Goal: Information Seeking & Learning: Learn about a topic

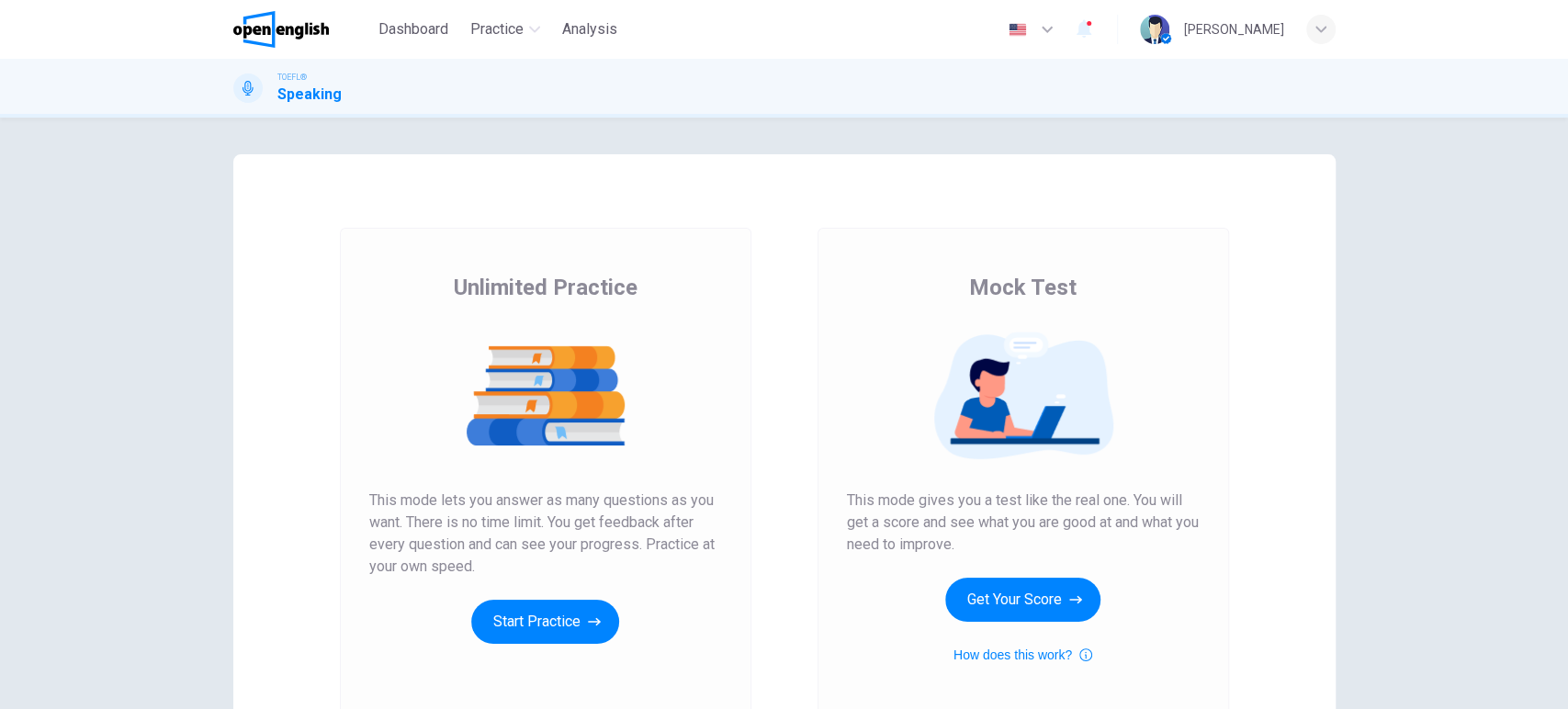
scroll to position [102, 0]
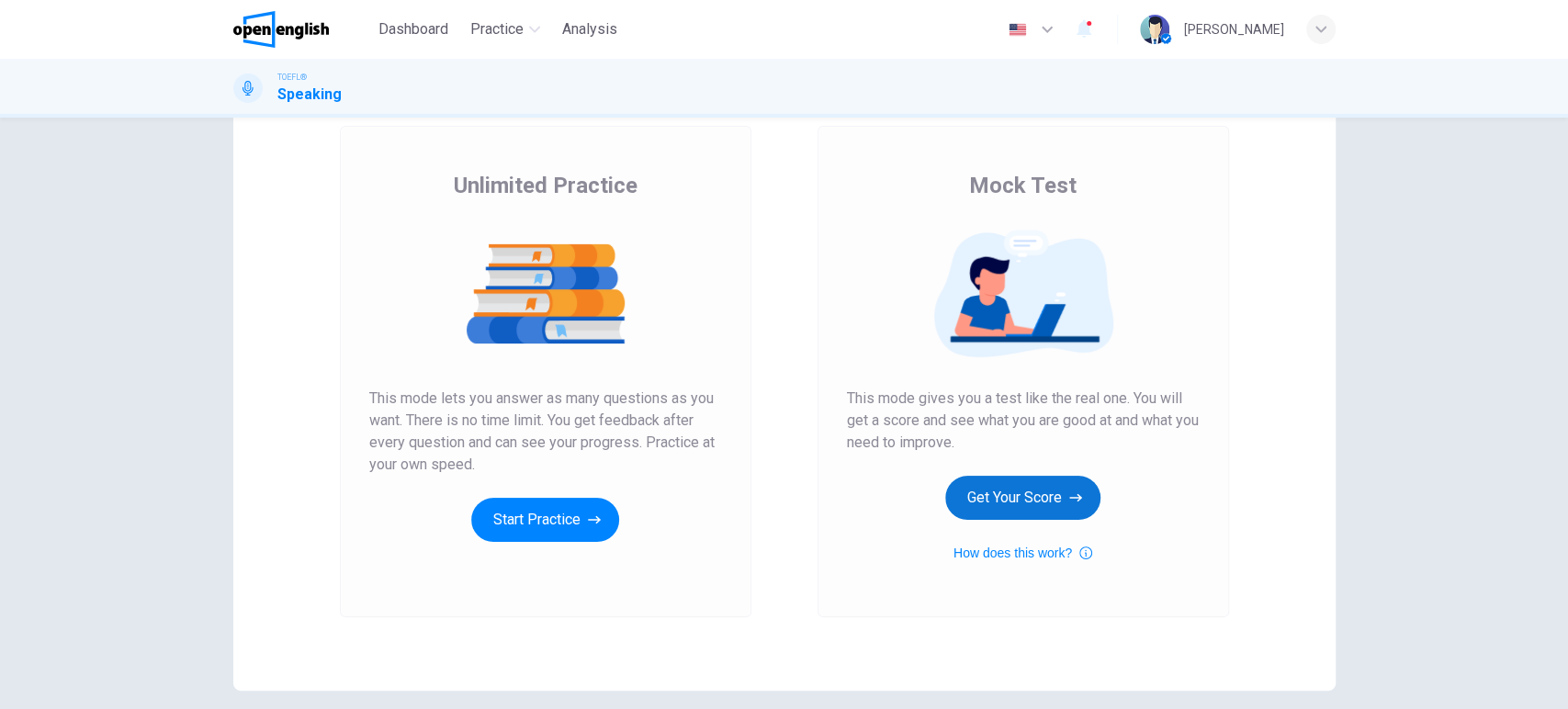
click at [1032, 505] on button "Get Your Score" at bounding box center [1023, 498] width 156 height 44
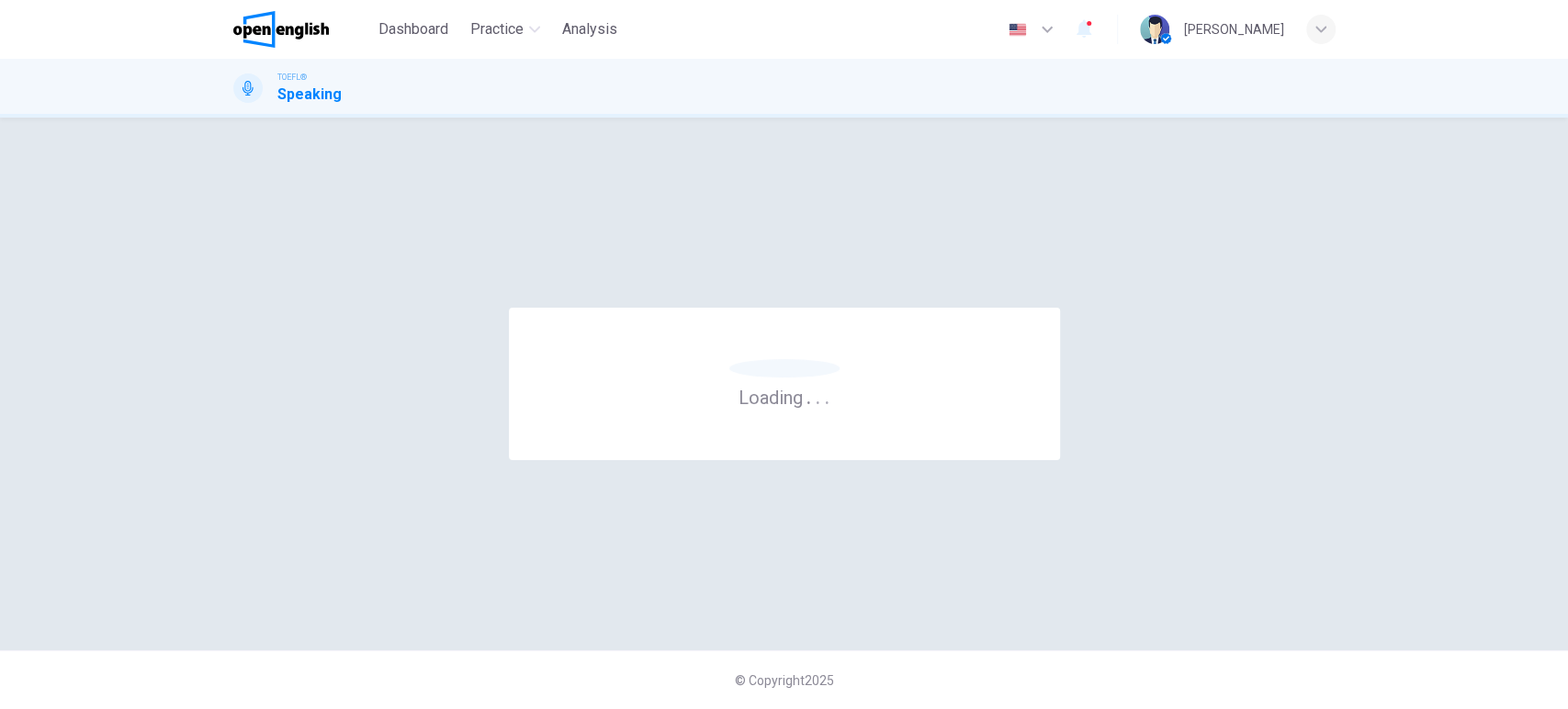
scroll to position [0, 0]
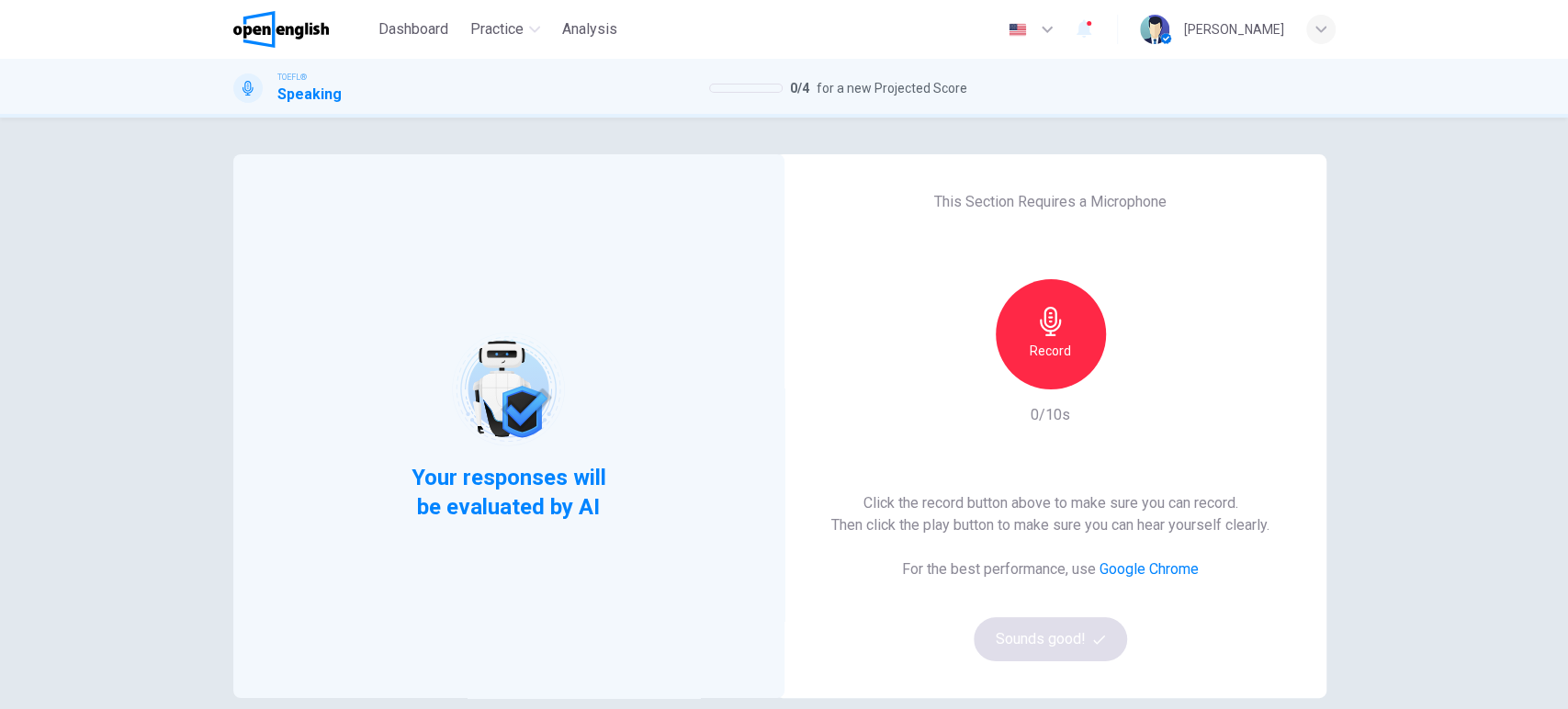
click at [1038, 358] on h6 "Record" at bounding box center [1051, 351] width 42 height 22
click at [1038, 358] on h6 "Stop" at bounding box center [1052, 351] width 28 height 22
click at [1132, 374] on icon "button" at bounding box center [1136, 375] width 8 height 11
click at [1042, 646] on button "Sounds good!" at bounding box center [1051, 640] width 155 height 44
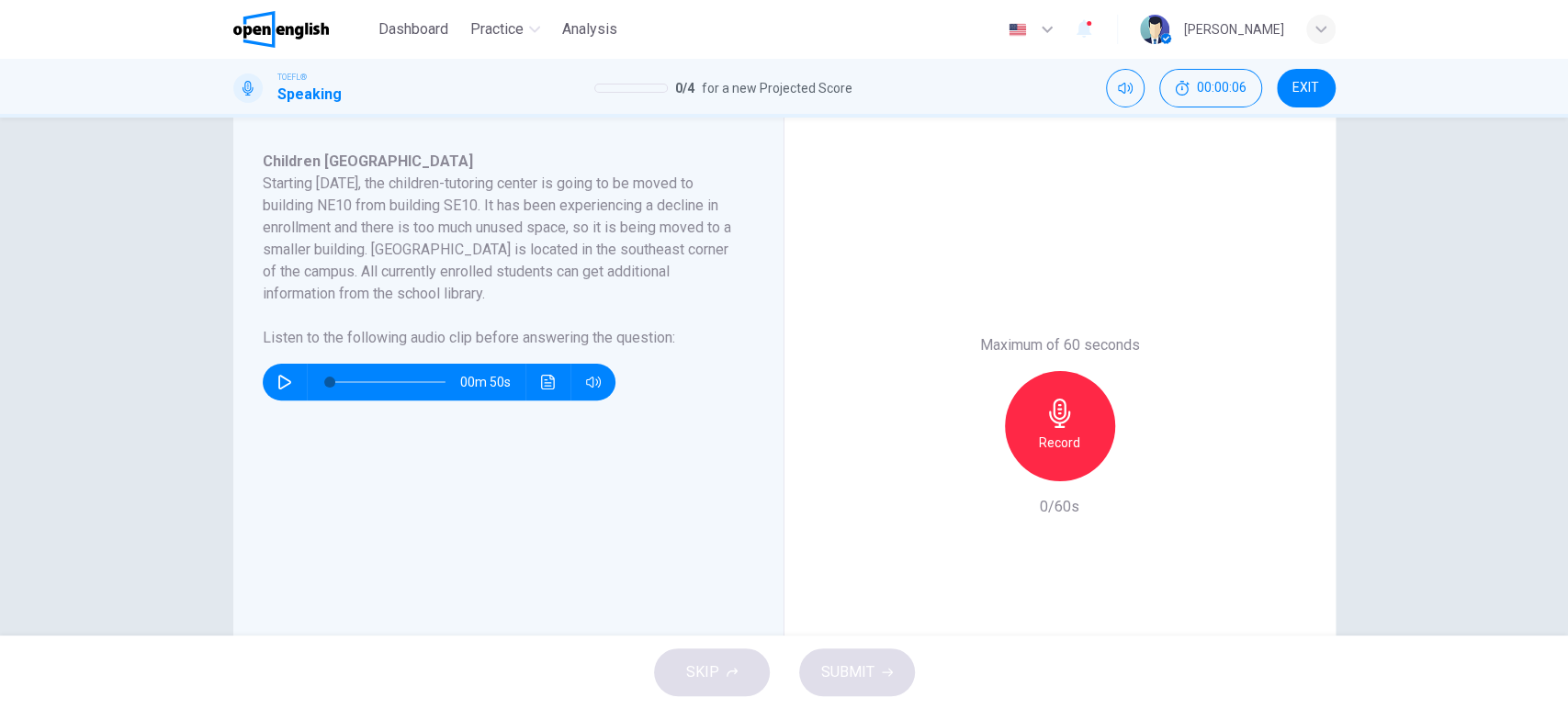
scroll to position [204, 0]
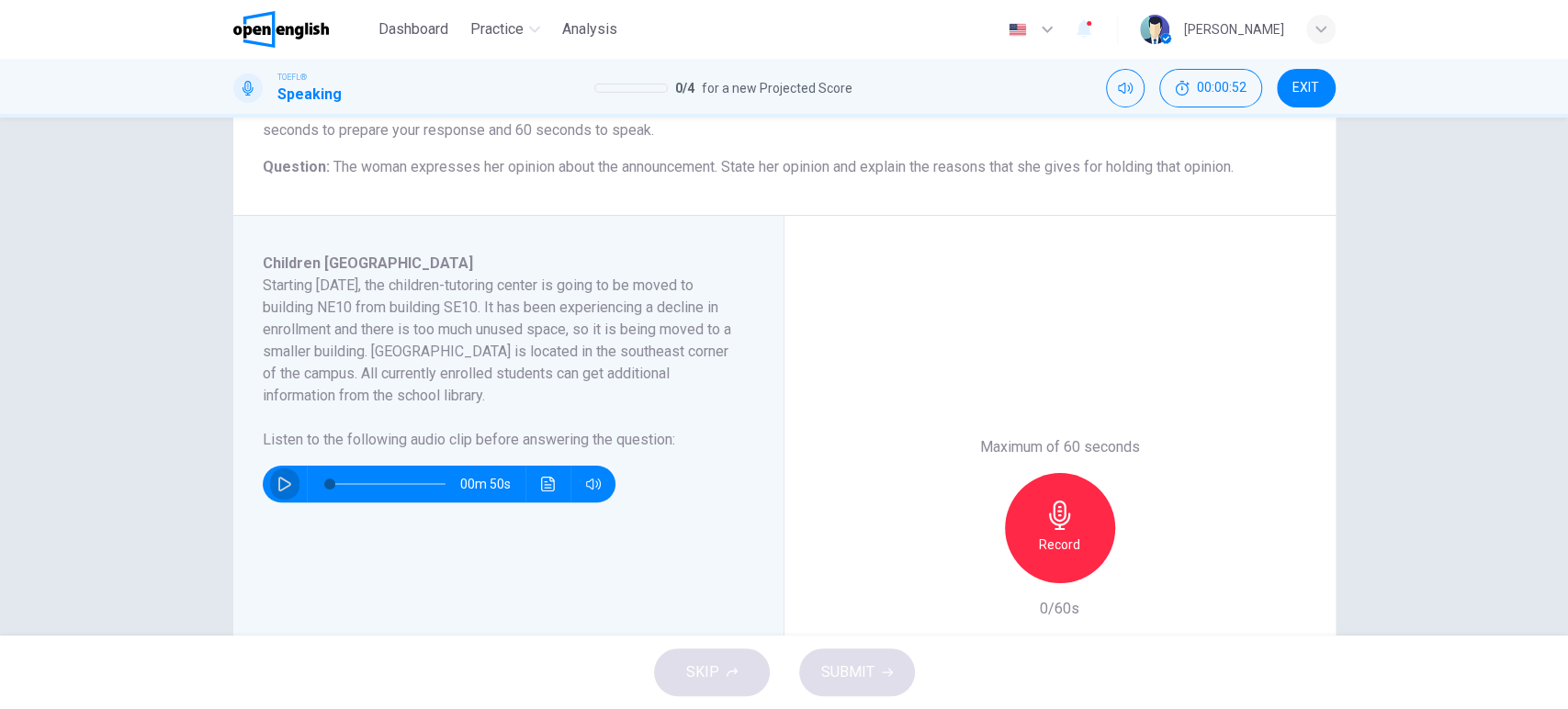
click at [278, 485] on icon "button" at bounding box center [285, 484] width 15 height 15
drag, startPoint x: 337, startPoint y: 480, endPoint x: 310, endPoint y: 480, distance: 27.0
click at [324, 480] on span at bounding box center [330, 484] width 11 height 11
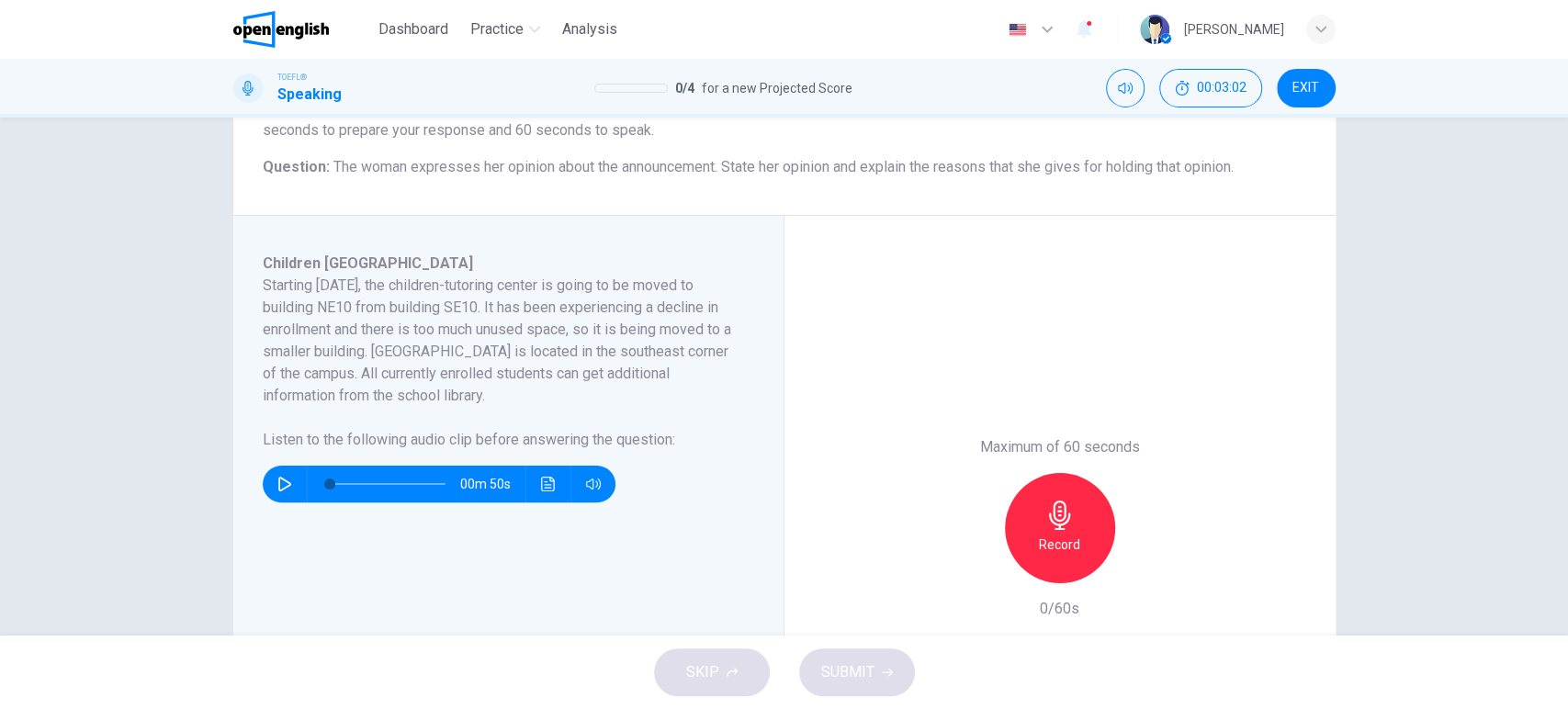
click at [283, 487] on icon "button" at bounding box center [285, 484] width 15 height 15
click at [407, 485] on span at bounding box center [387, 484] width 116 height 26
click at [281, 484] on icon "button" at bounding box center [285, 484] width 15 height 15
click at [1046, 510] on icon "button" at bounding box center [1061, 516] width 30 height 30
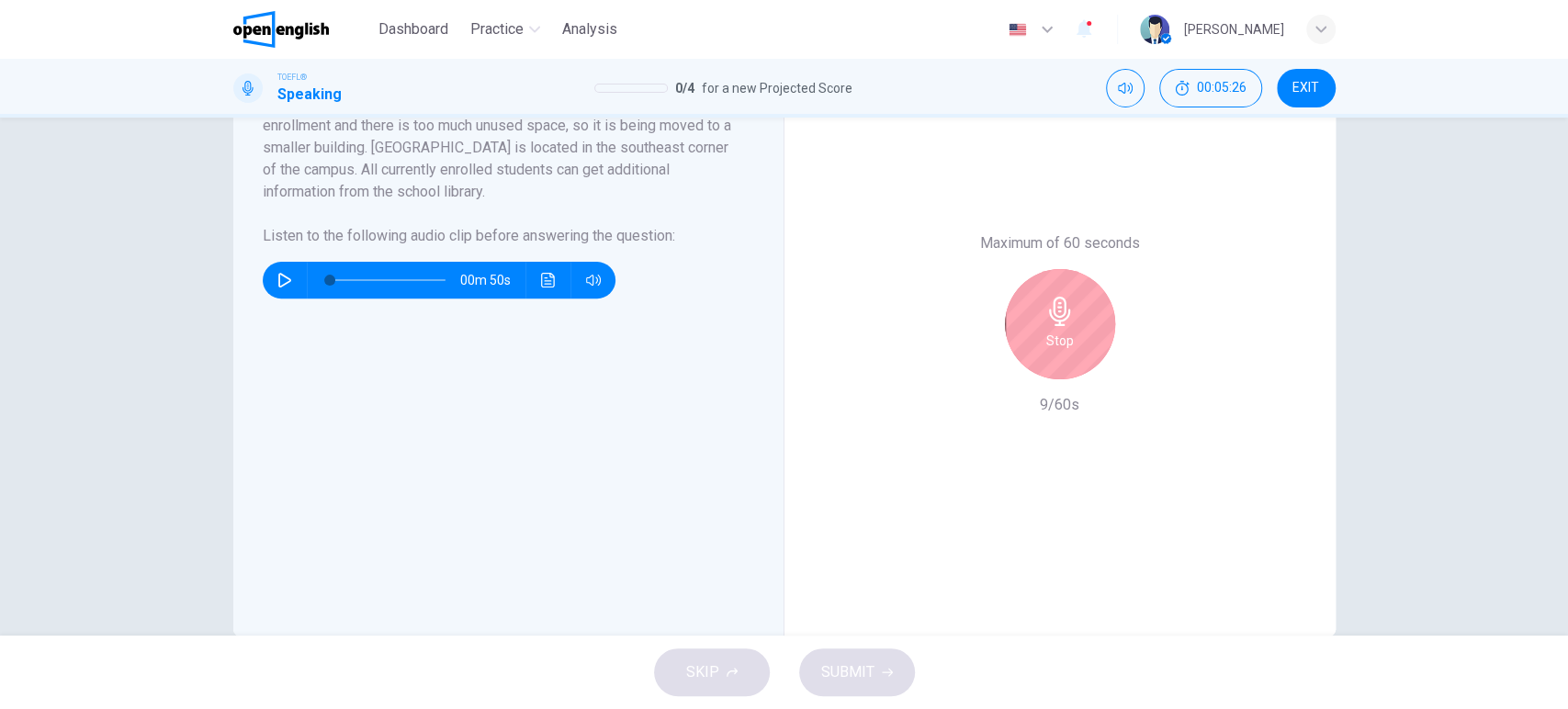
scroll to position [444, 0]
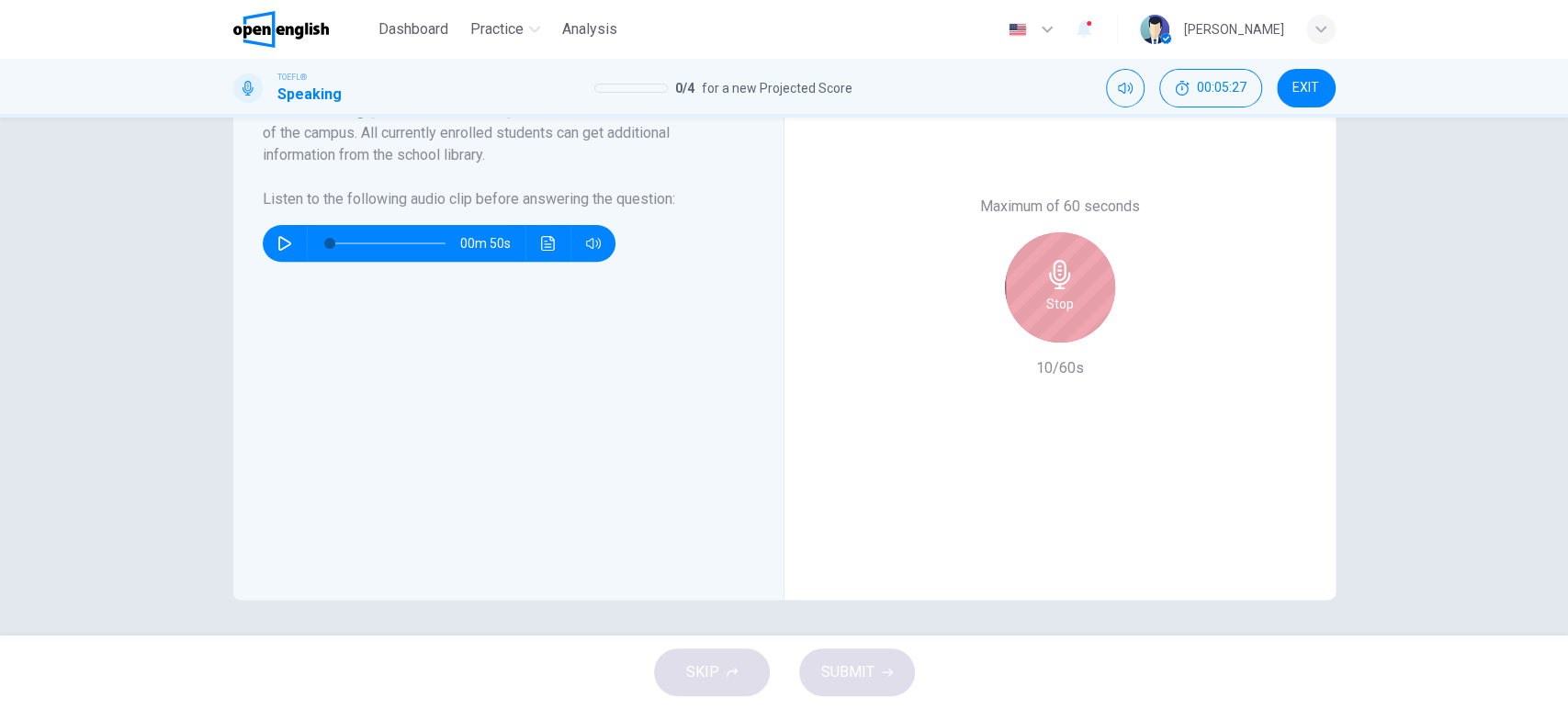
click at [1059, 305] on h6 "Stop" at bounding box center [1061, 305] width 28 height 22
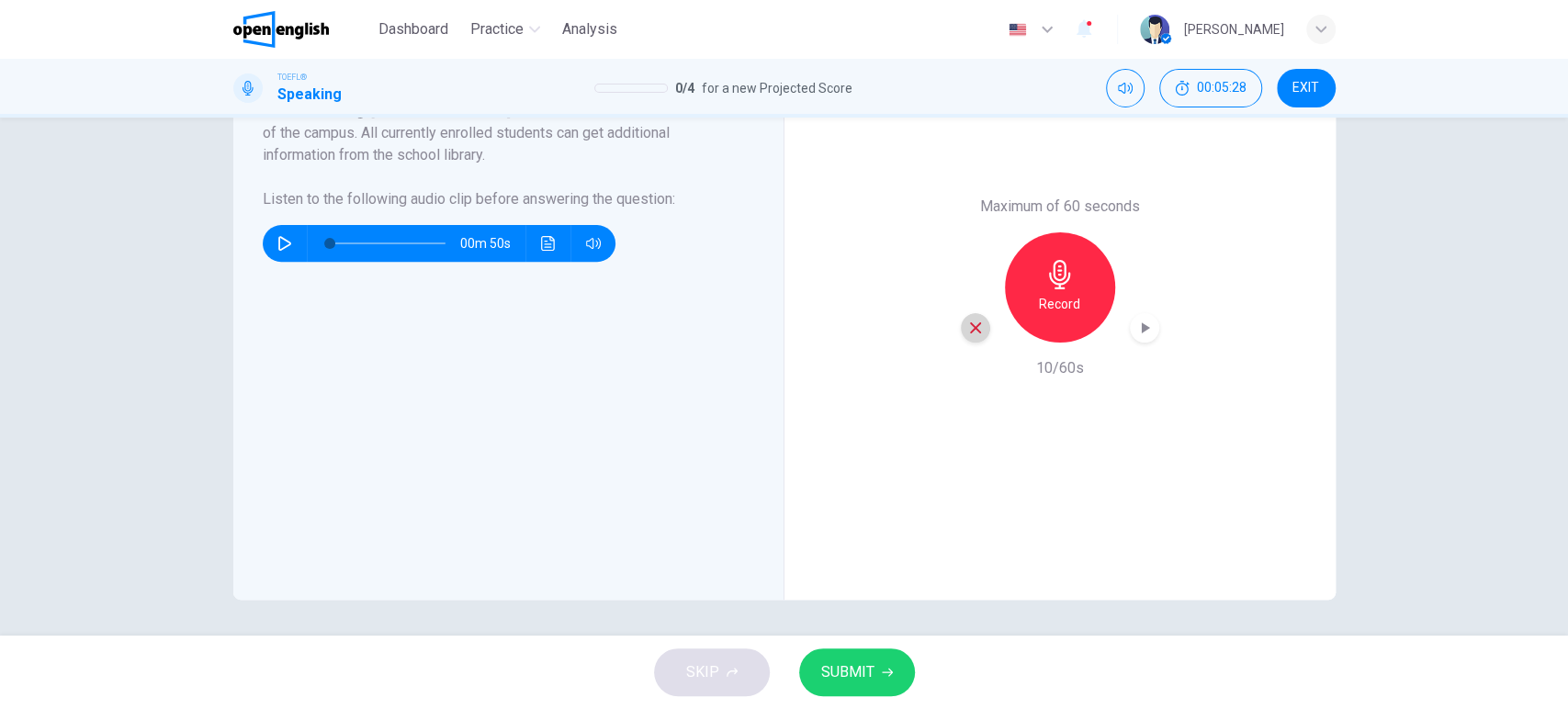
click at [975, 333] on icon "button" at bounding box center [976, 328] width 17 height 17
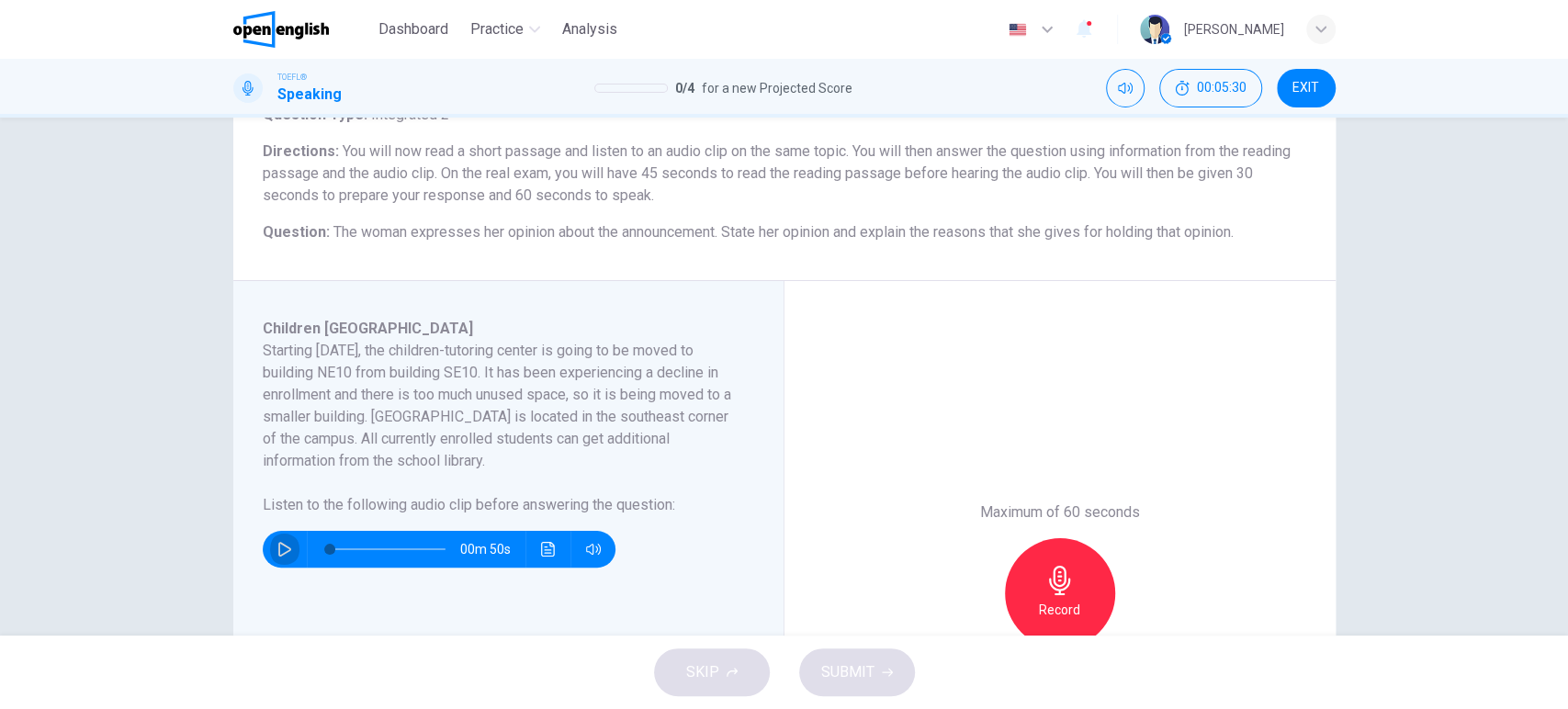
click at [280, 552] on icon "button" at bounding box center [285, 550] width 13 height 15
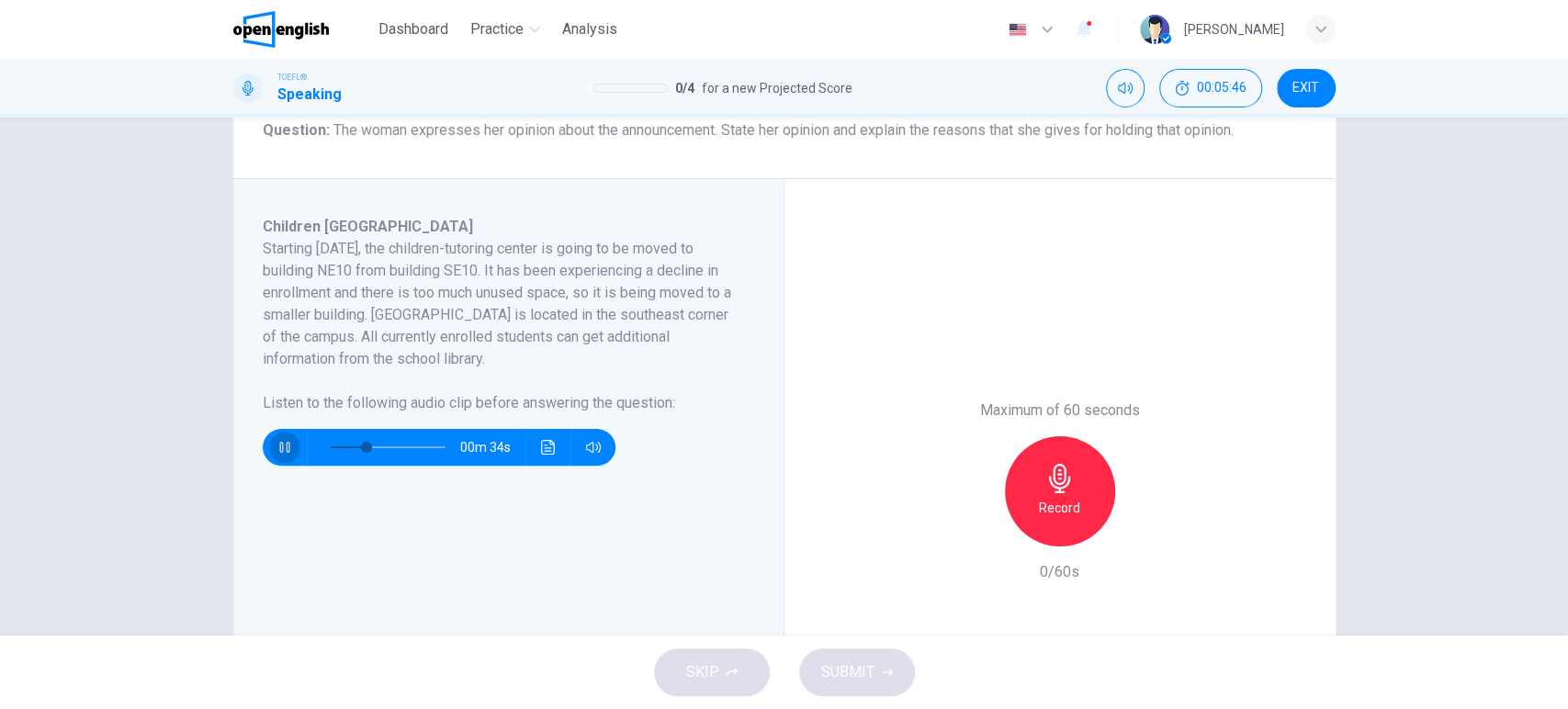
click at [278, 447] on icon "button" at bounding box center [285, 447] width 15 height 15
click at [1060, 475] on icon "button" at bounding box center [1061, 479] width 30 height 30
click at [1060, 476] on icon "button" at bounding box center [1061, 479] width 30 height 30
type input "**"
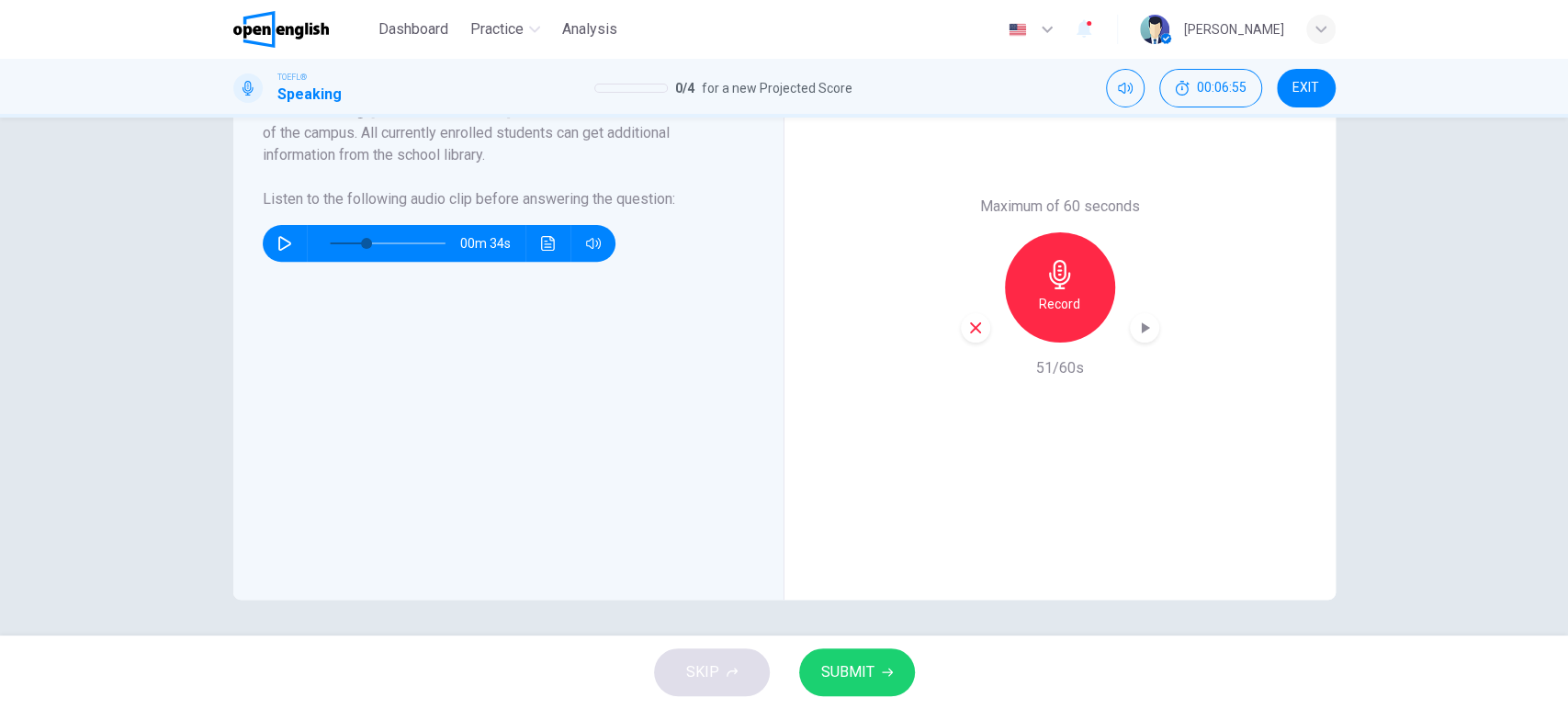
click at [963, 336] on div "button" at bounding box center [976, 328] width 30 height 30
click at [1050, 288] on icon "button" at bounding box center [1060, 275] width 21 height 30
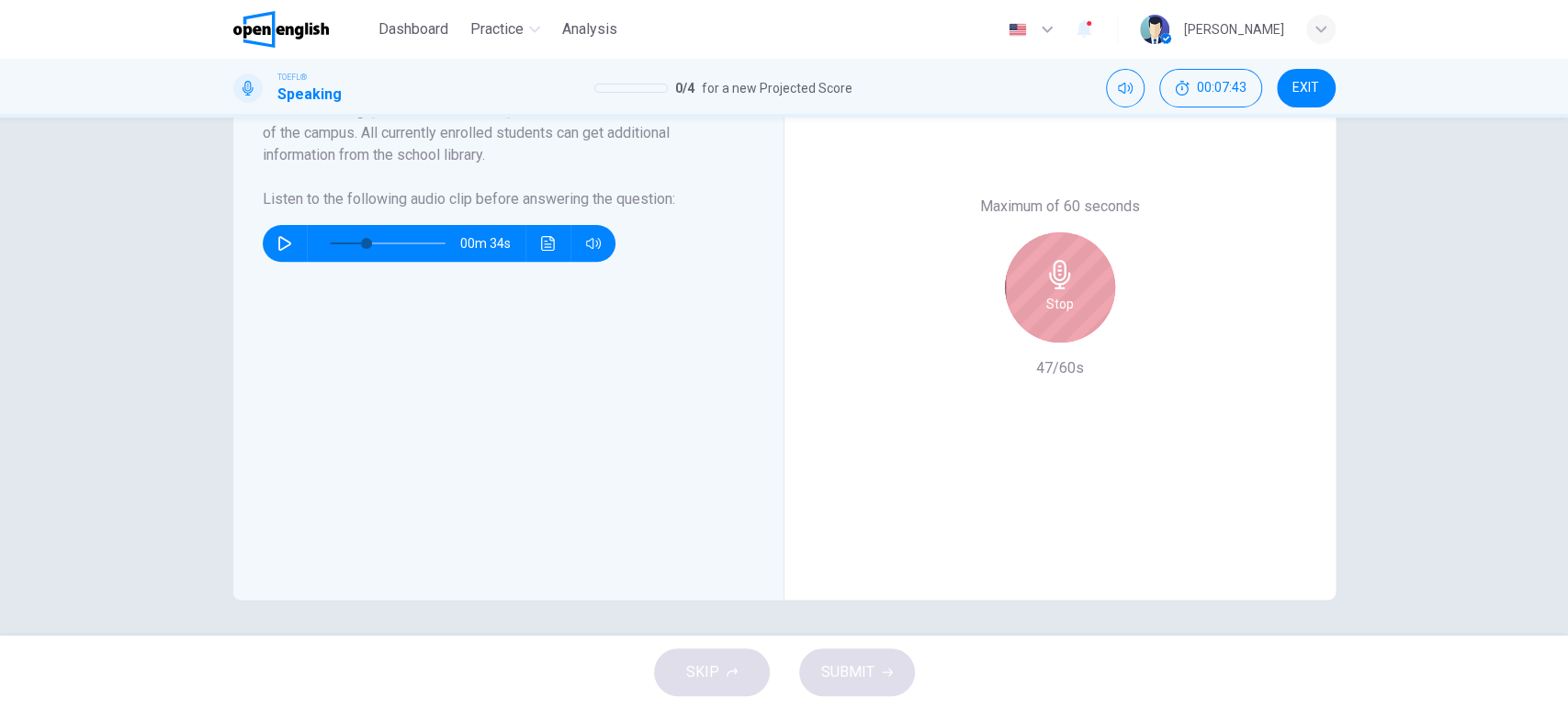
click at [1053, 301] on h6 "Stop" at bounding box center [1061, 305] width 28 height 22
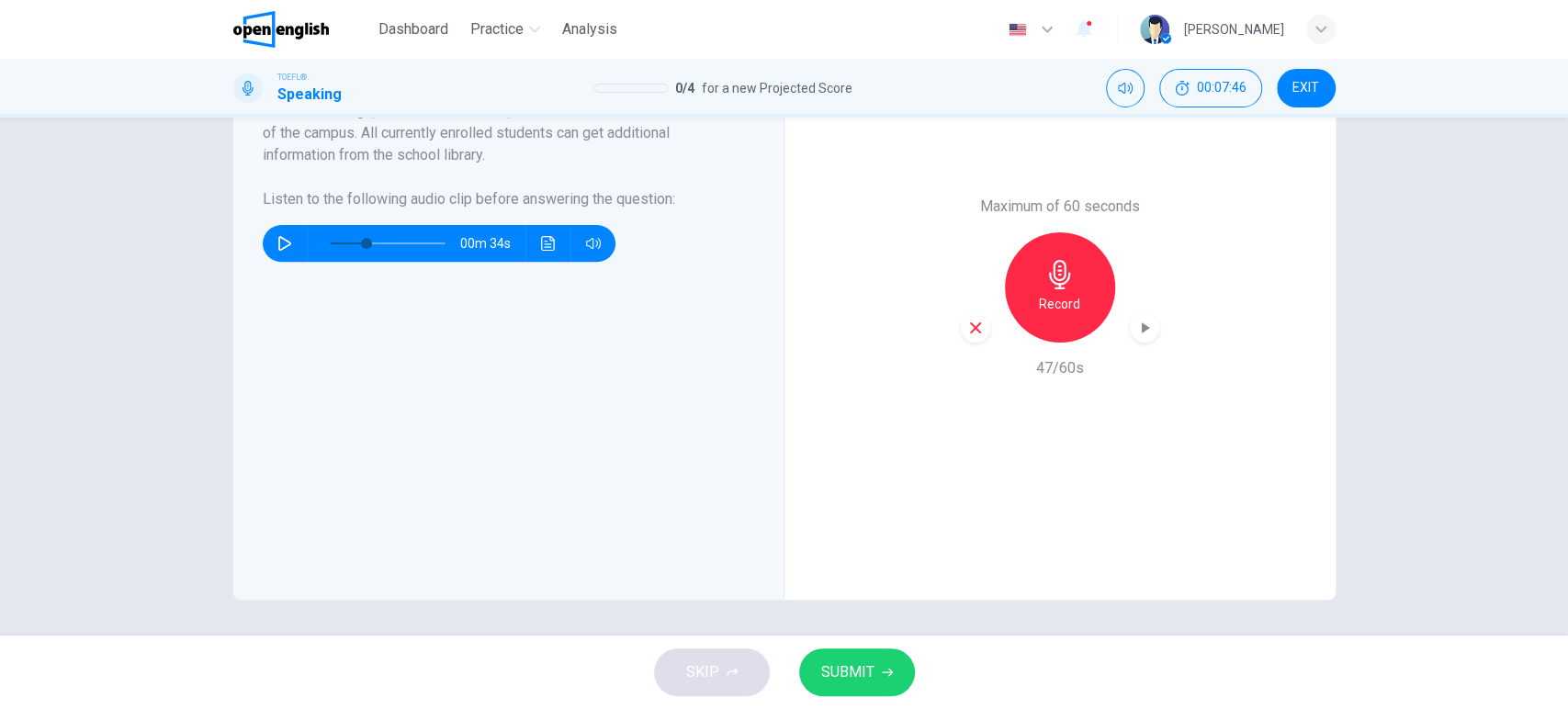
click at [864, 679] on button "SUBMIT" at bounding box center [857, 673] width 116 height 48
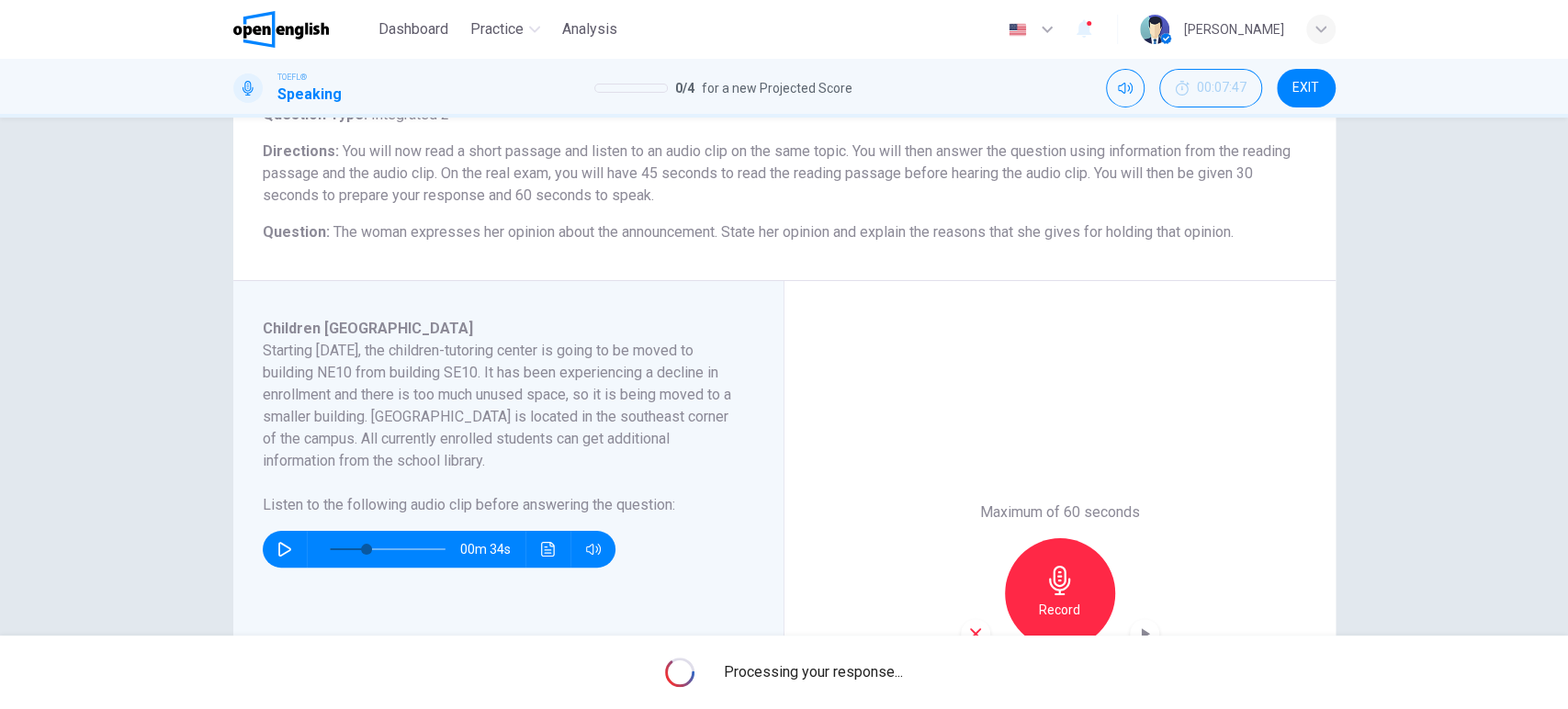
scroll to position [241, 0]
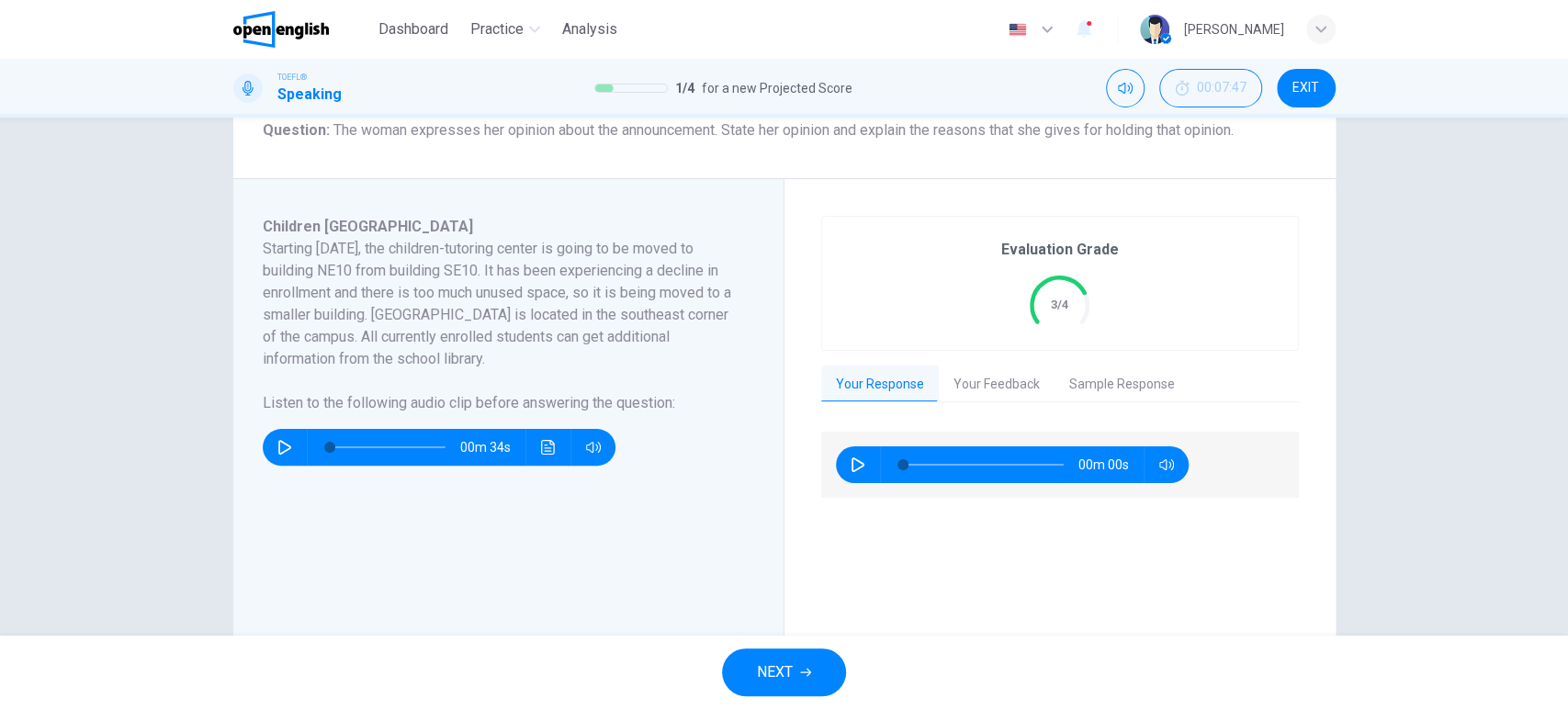
type input "*"
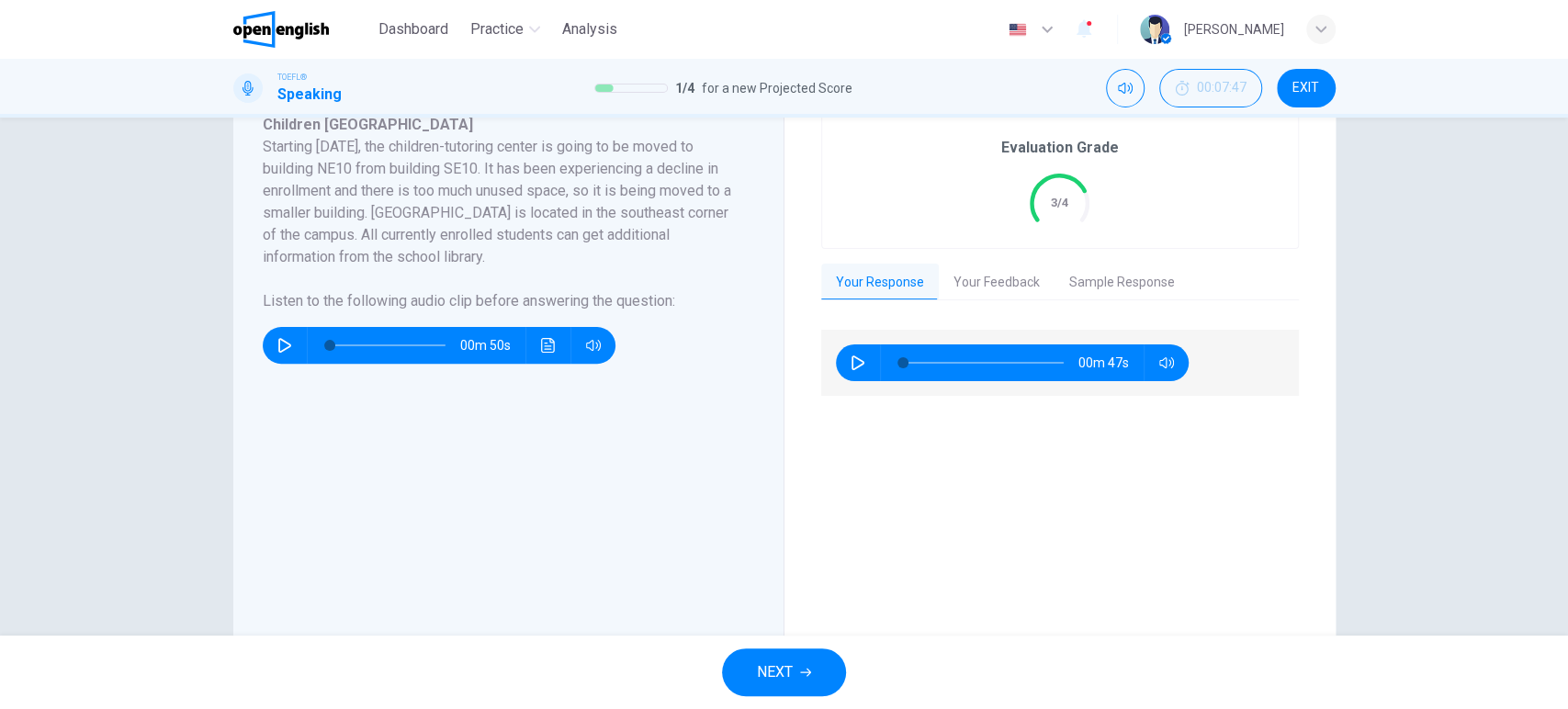
click at [791, 670] on span "NEXT" at bounding box center [775, 673] width 36 height 26
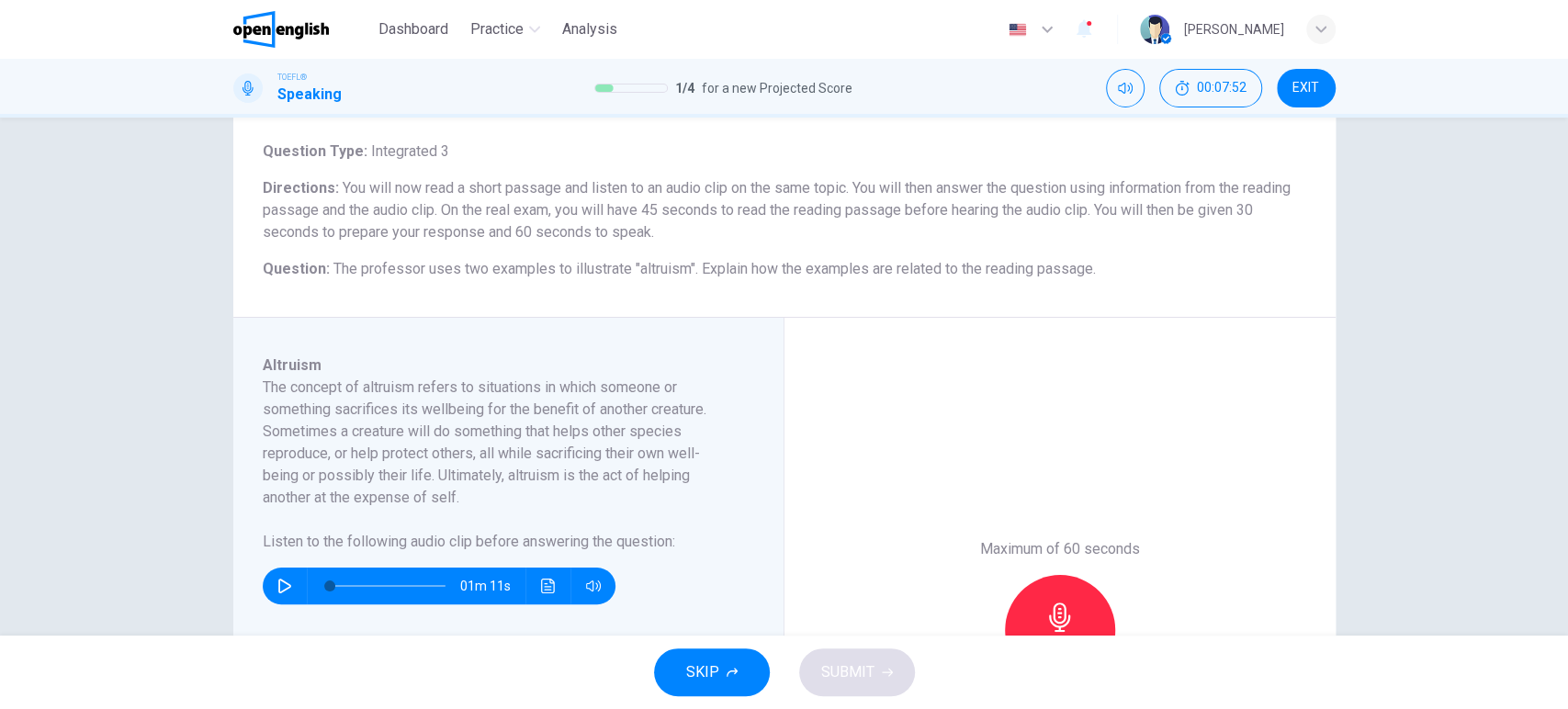
scroll to position [204, 0]
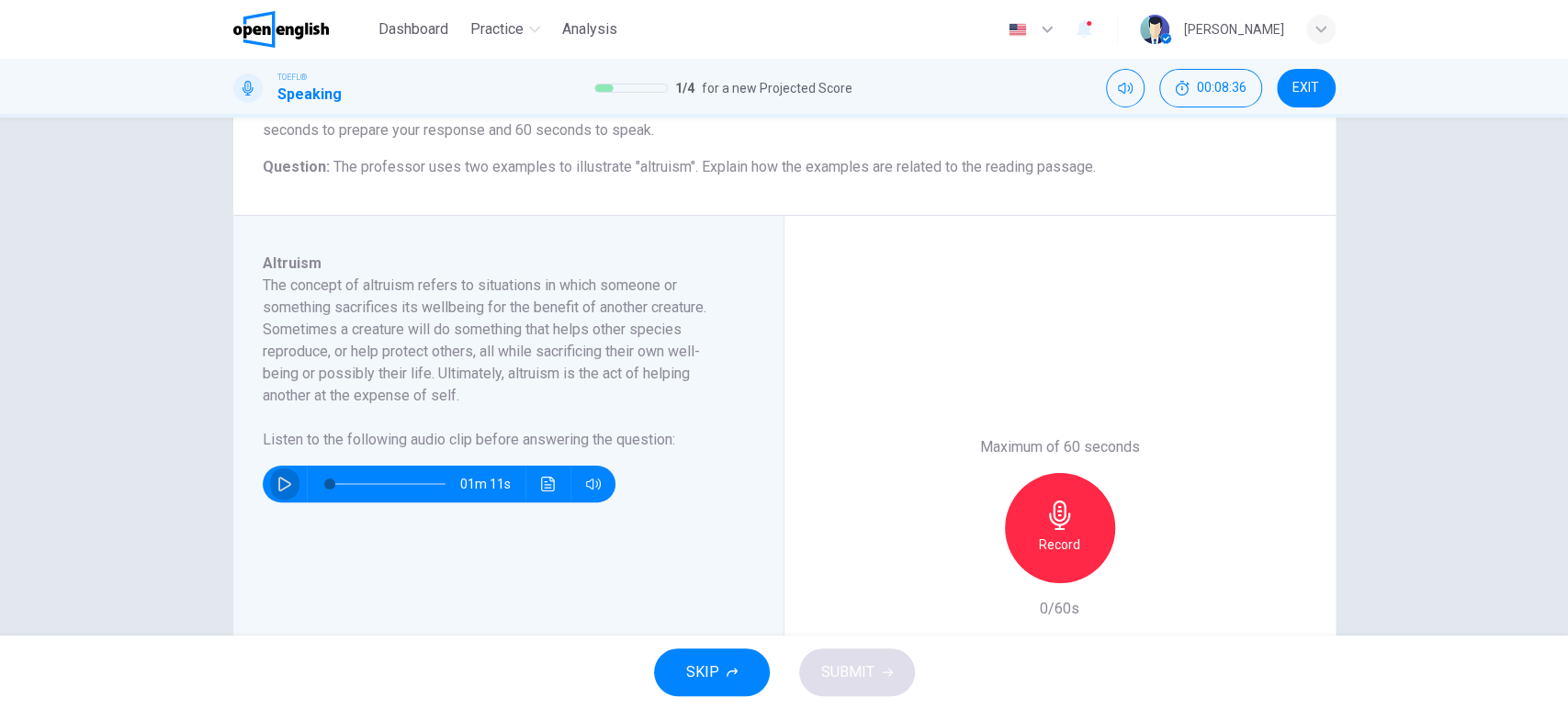
click at [278, 487] on icon "button" at bounding box center [285, 484] width 15 height 15
type input "*"
click at [1046, 515] on icon "button" at bounding box center [1061, 516] width 30 height 30
click at [1047, 539] on h6 "Stop" at bounding box center [1061, 545] width 28 height 22
click at [974, 569] on icon "button" at bounding box center [976, 568] width 17 height 17
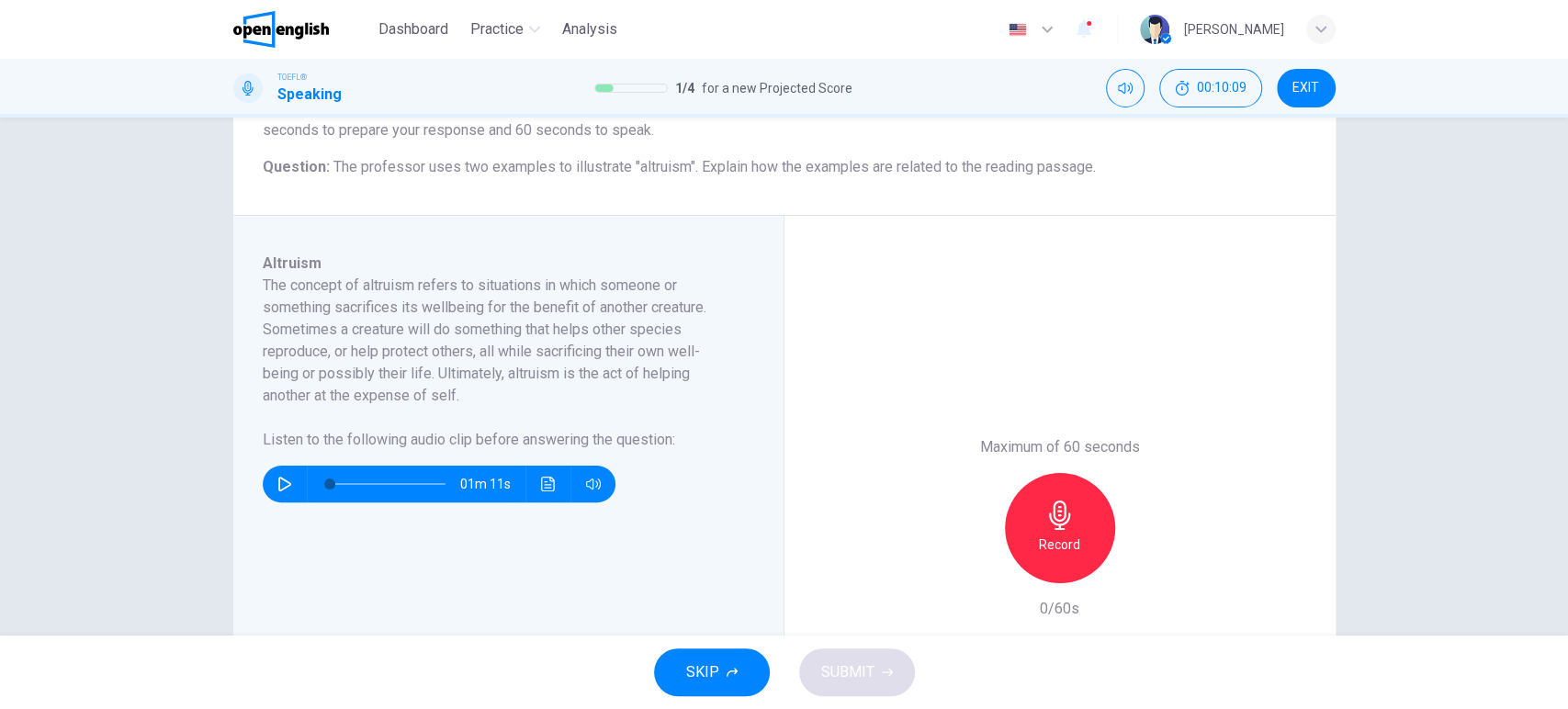
click at [1051, 520] on icon "button" at bounding box center [1060, 516] width 21 height 30
drag, startPoint x: 1099, startPoint y: 548, endPoint x: 1074, endPoint y: 548, distance: 25.0
click at [1095, 548] on div "Stop" at bounding box center [1060, 528] width 110 height 110
click at [974, 558] on div "button" at bounding box center [976, 569] width 30 height 30
click at [1039, 525] on div "Record" at bounding box center [1060, 528] width 110 height 110
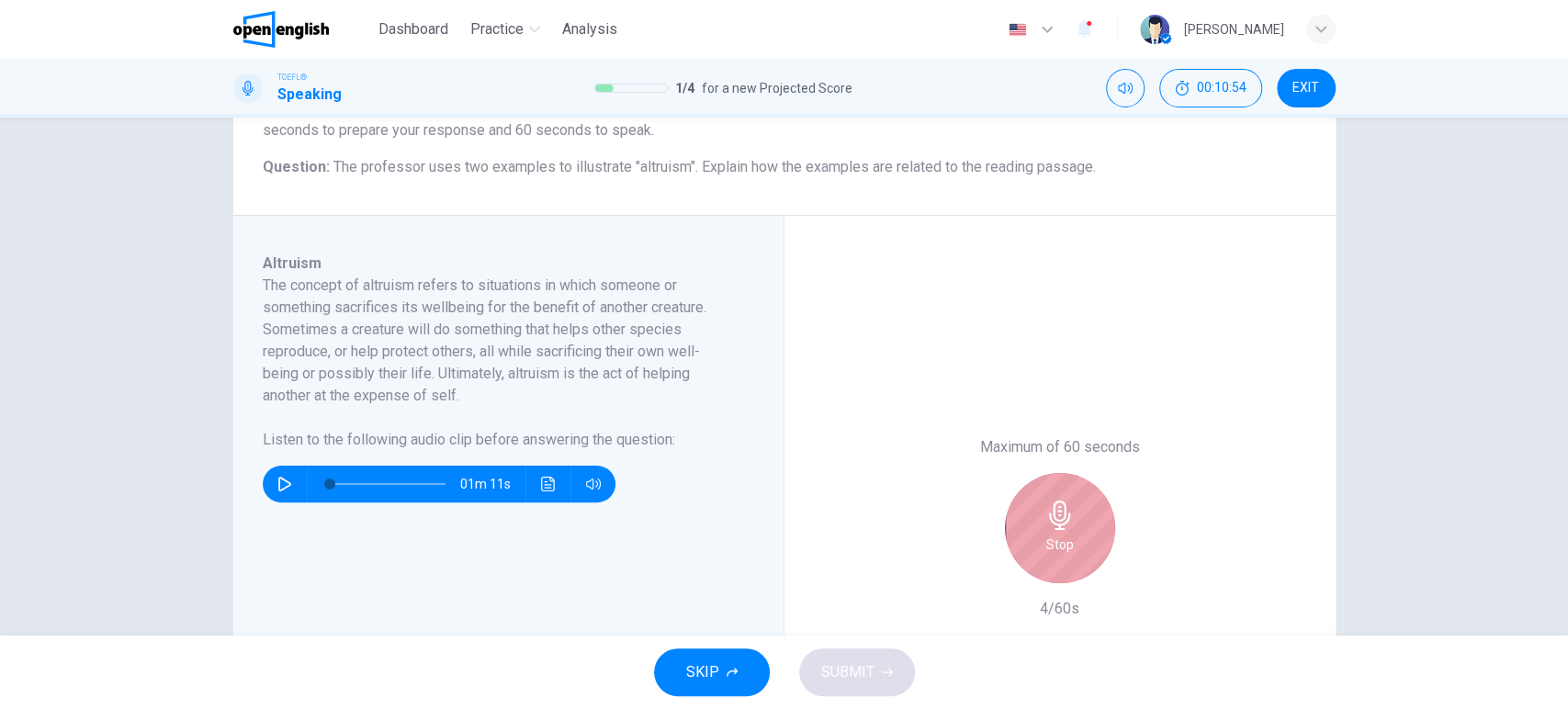
click at [1046, 525] on icon "button" at bounding box center [1061, 516] width 30 height 30
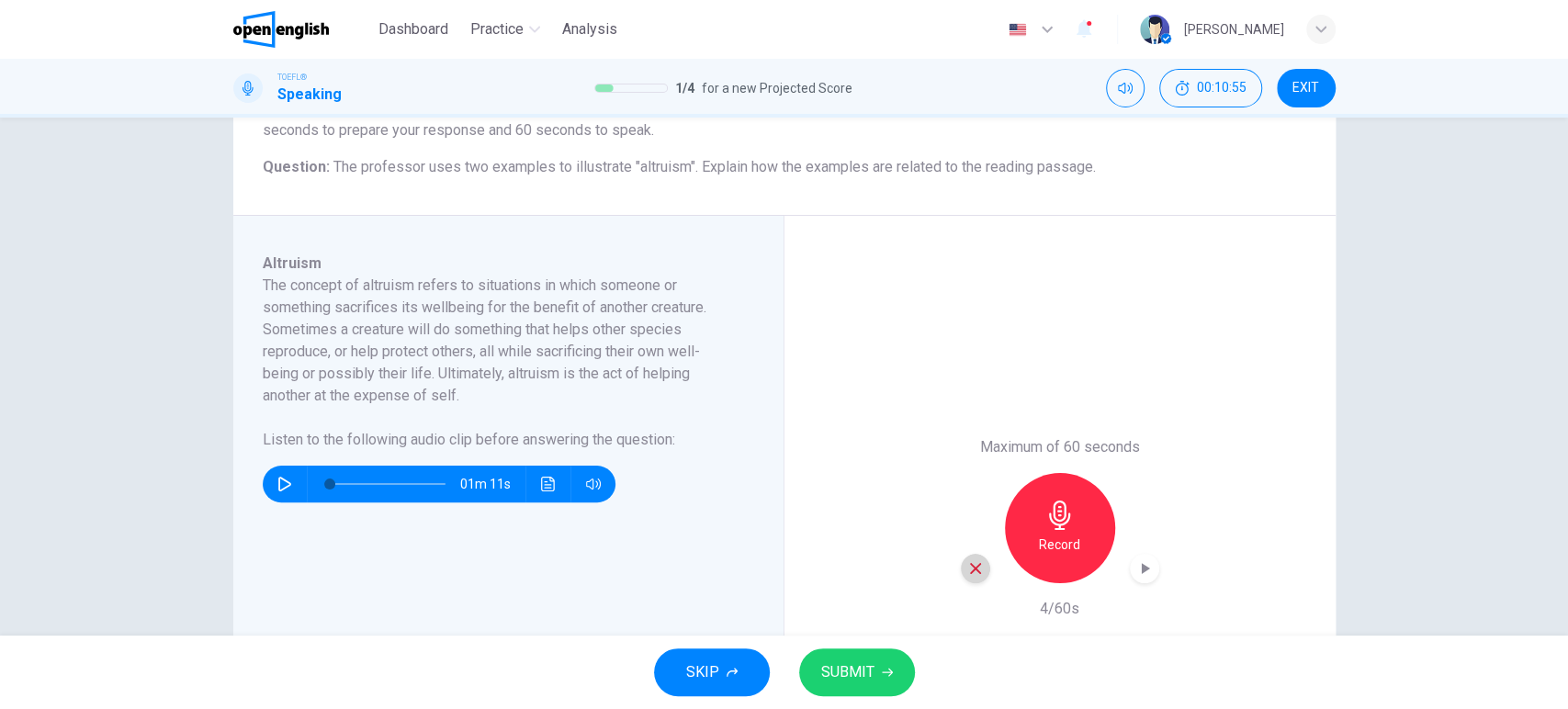
click at [970, 566] on icon "button" at bounding box center [976, 568] width 11 height 11
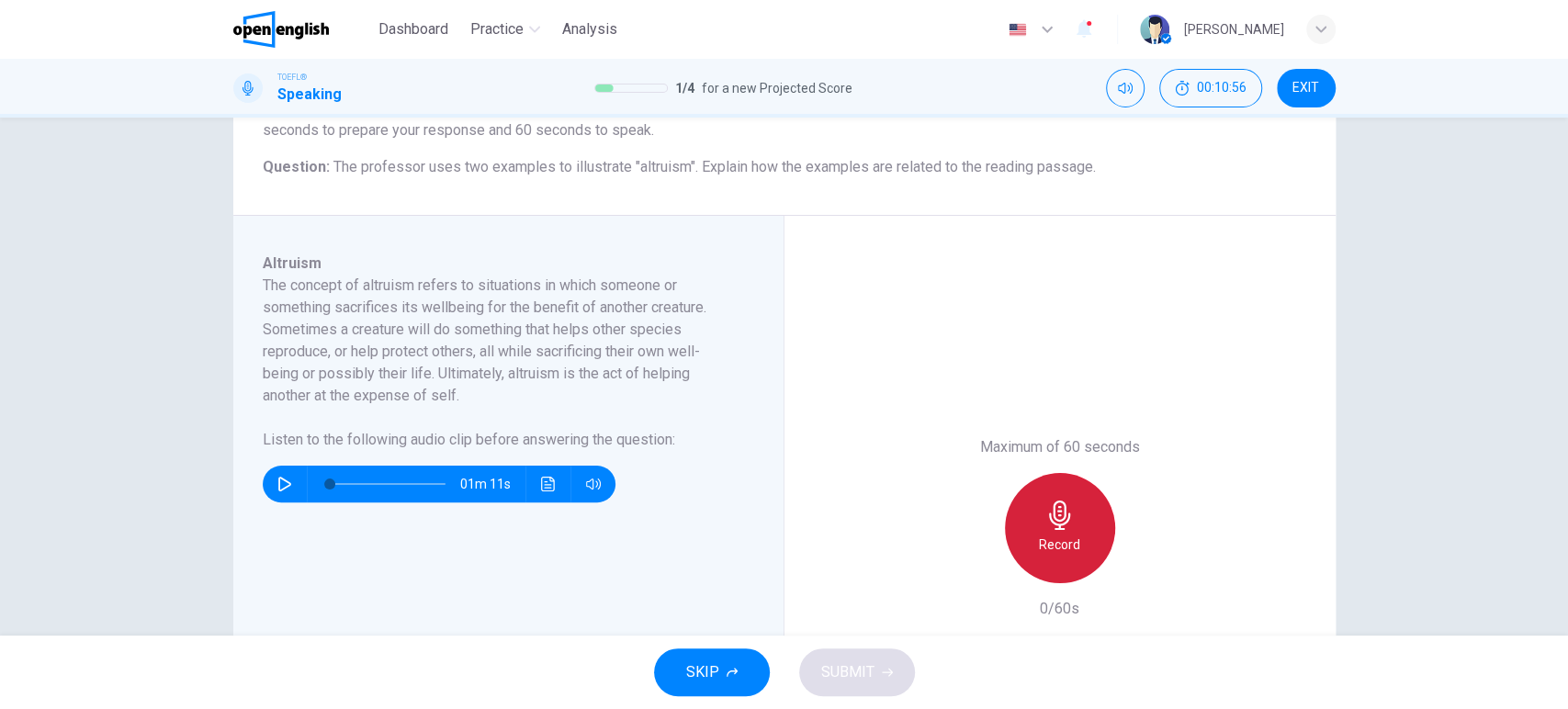
click at [1046, 528] on icon "button" at bounding box center [1061, 516] width 30 height 30
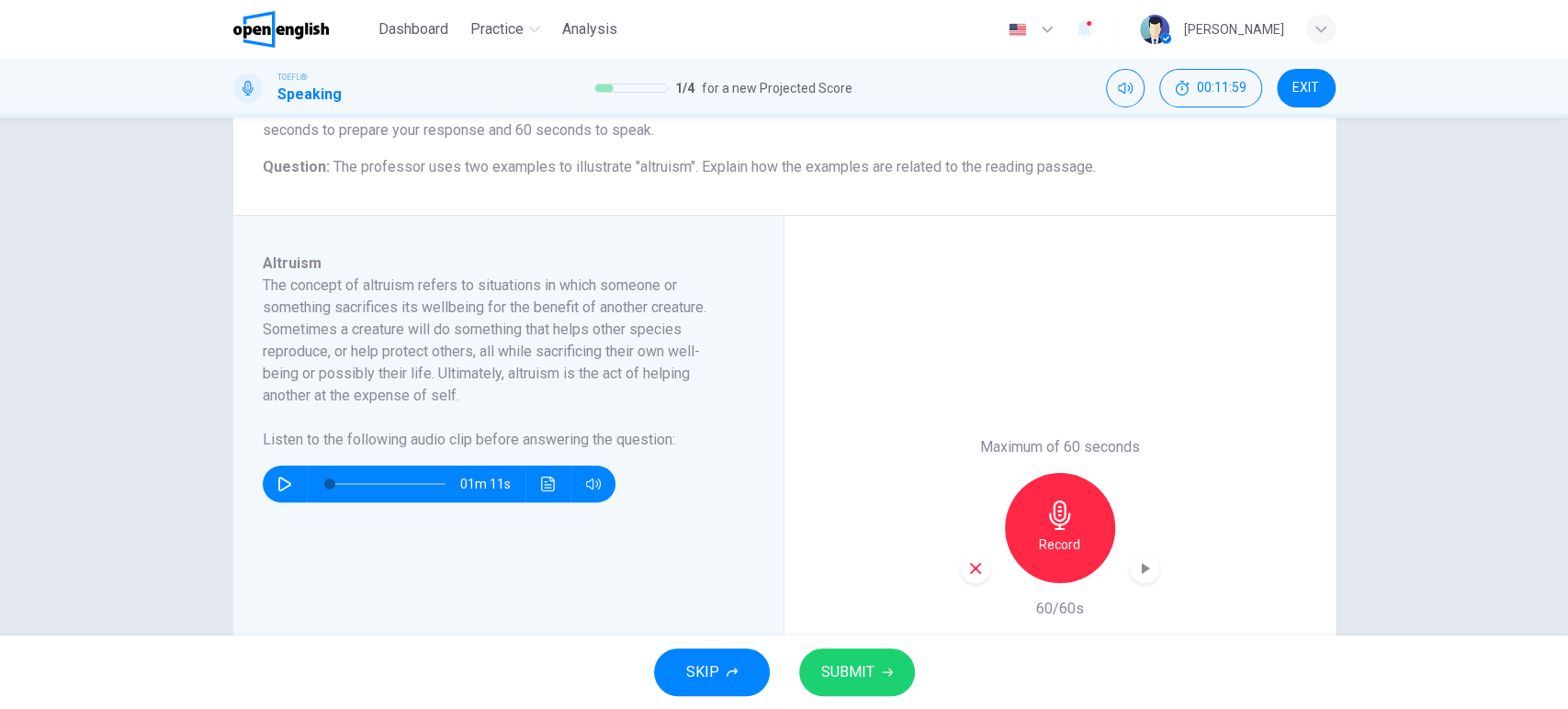
click at [875, 668] on button "SUBMIT" at bounding box center [857, 673] width 116 height 48
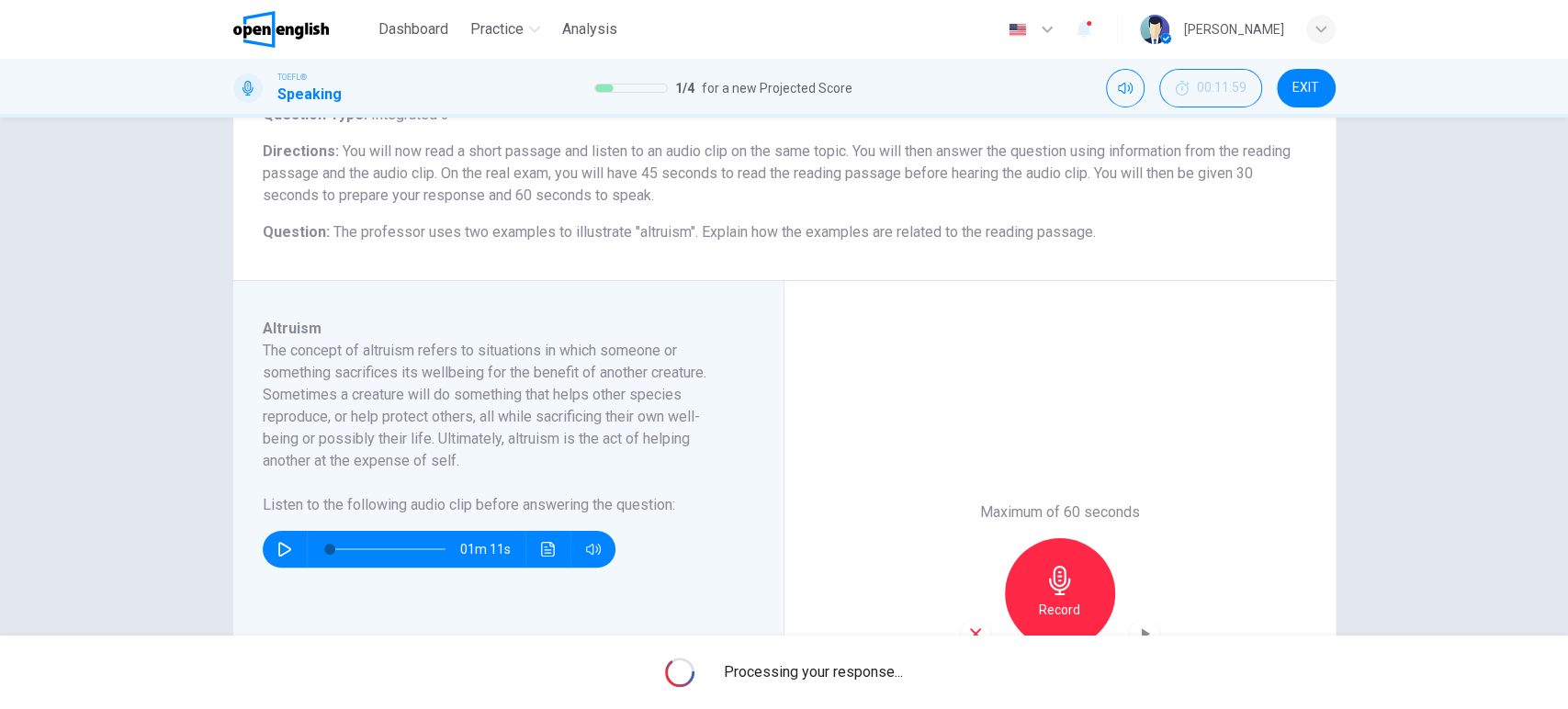
scroll to position [241, 0]
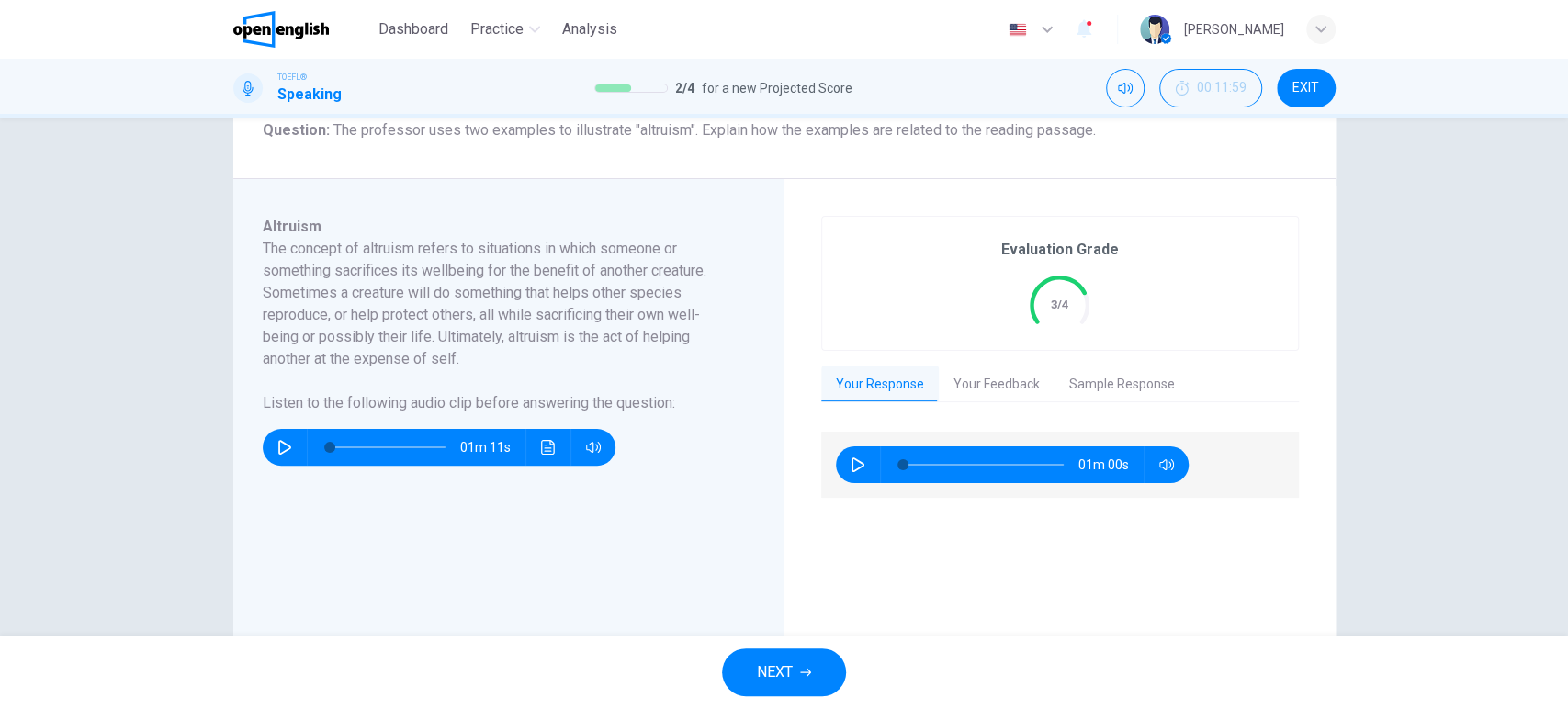
click at [1011, 399] on button "Your Feedback" at bounding box center [996, 385] width 116 height 39
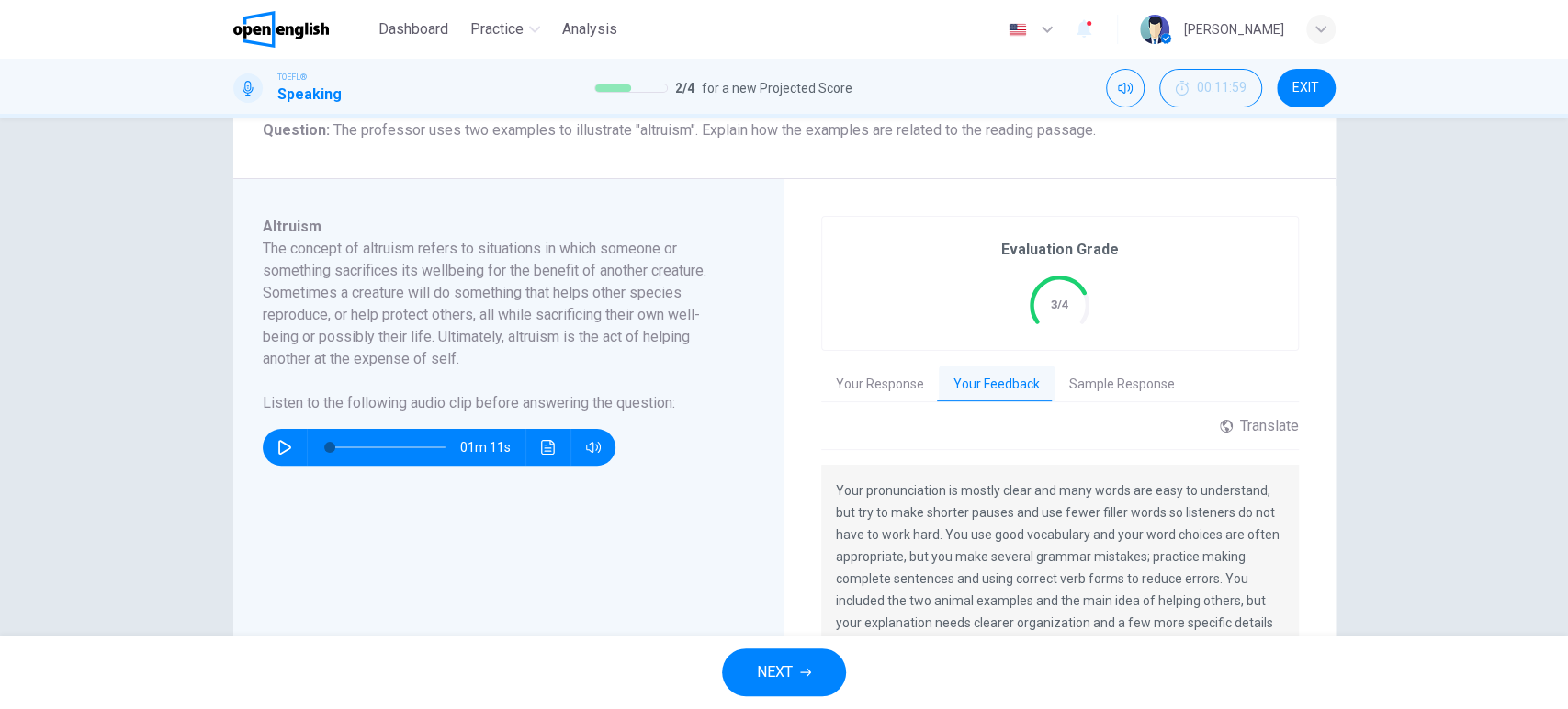
scroll to position [444, 0]
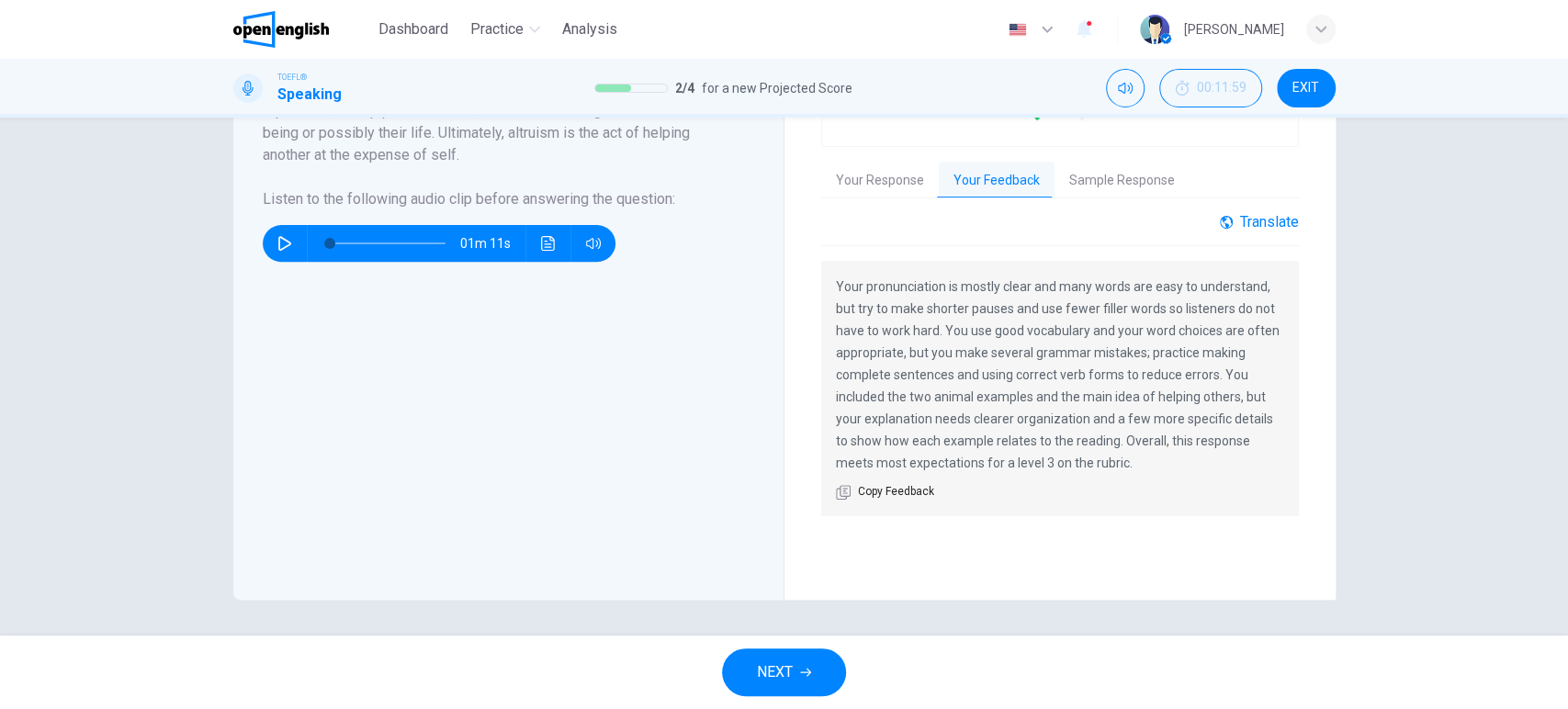
click at [1228, 224] on div "Translate" at bounding box center [1259, 221] width 79 height 18
click at [1230, 277] on body "This site uses cookies, as explained in our Privacy Policy . If you agree to th…" at bounding box center [784, 354] width 1568 height 709
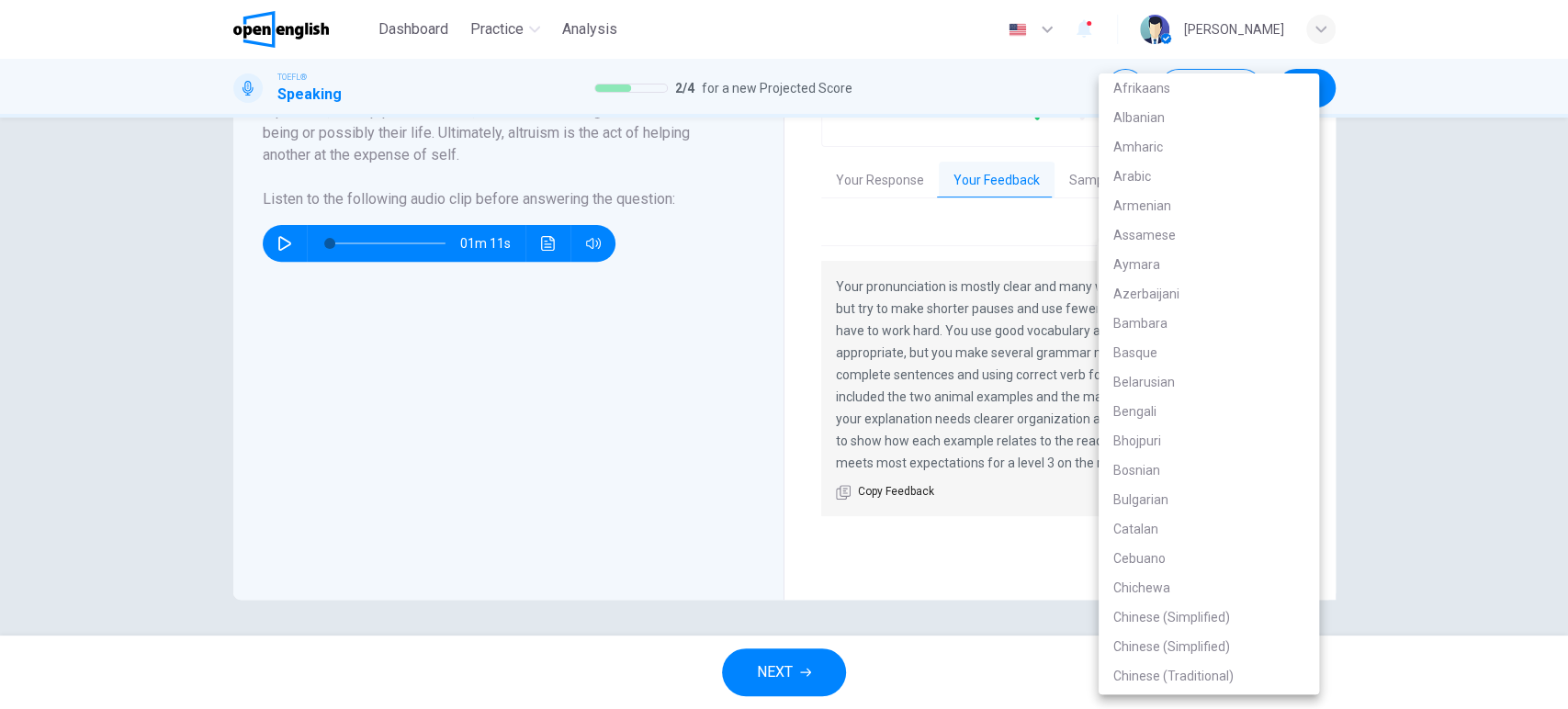
scroll to position [2468, 0]
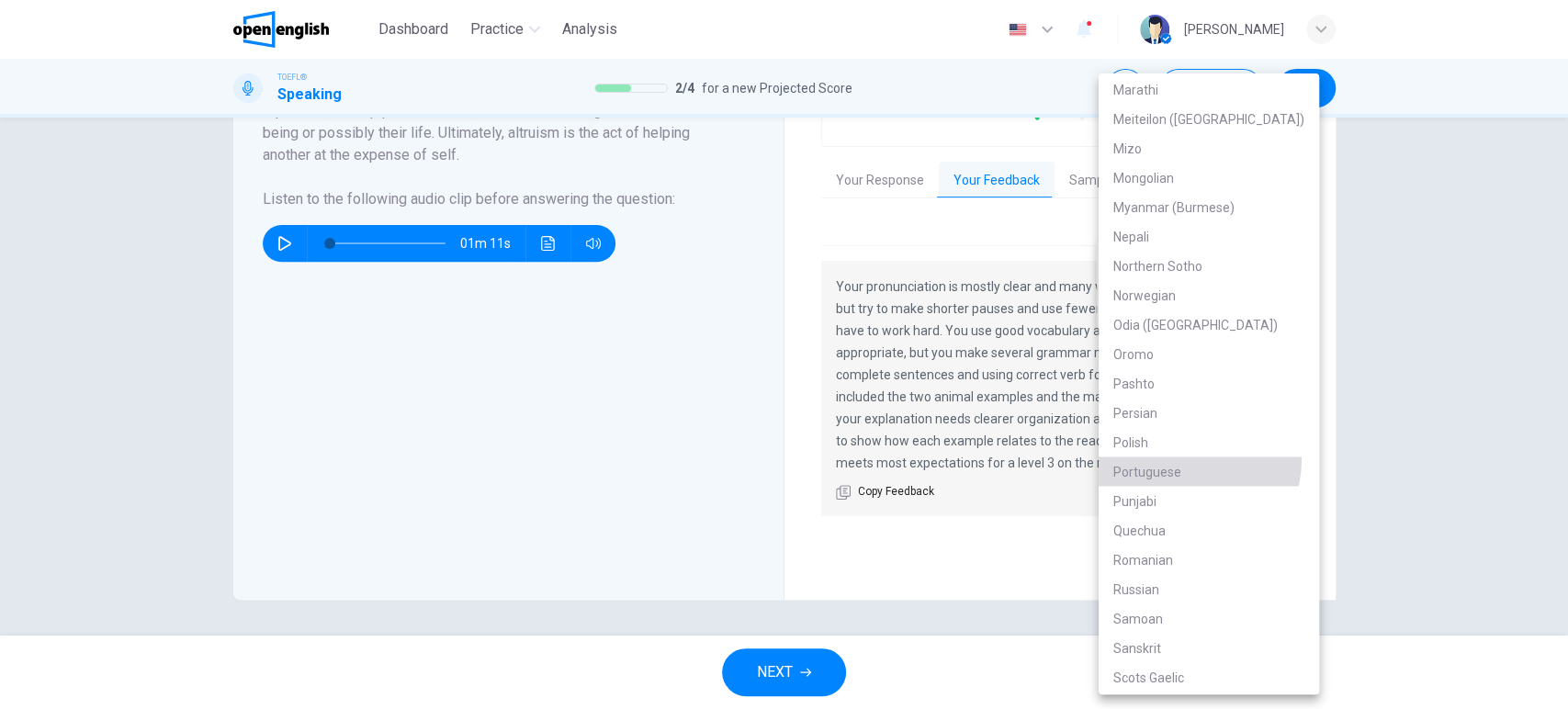
click at [1198, 461] on li "Portuguese" at bounding box center [1209, 472] width 220 height 30
type input "**"
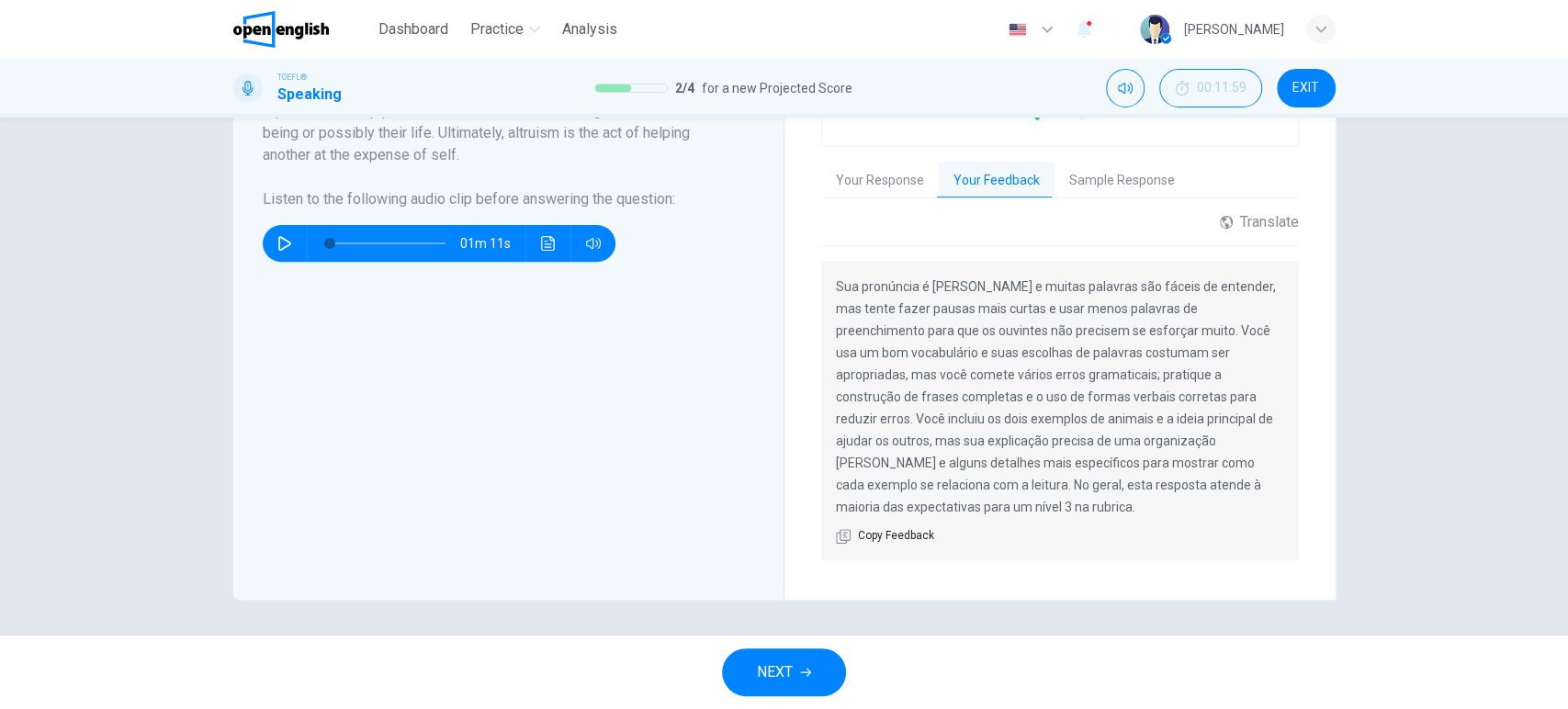
scroll to position [241, 0]
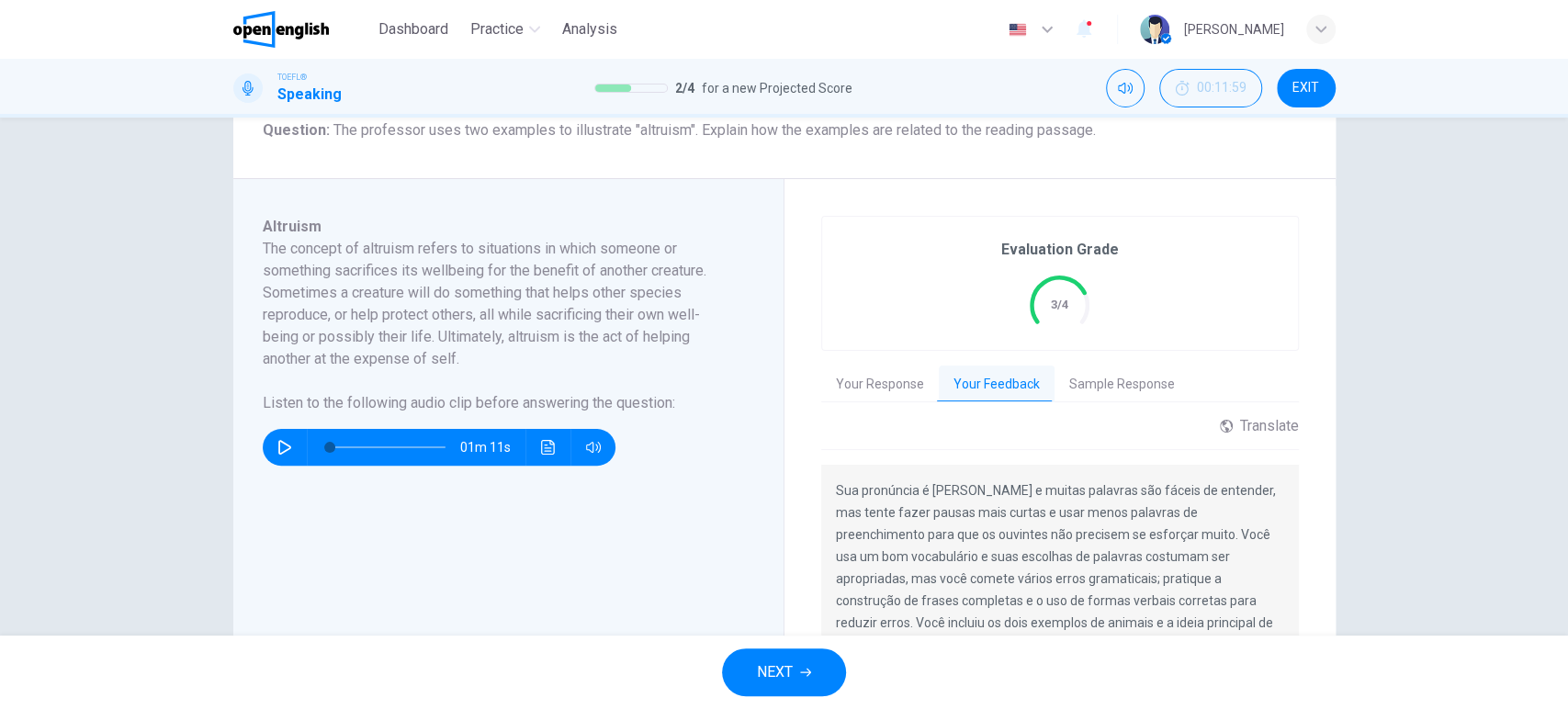
click at [1142, 392] on button "Sample Response" at bounding box center [1122, 385] width 135 height 39
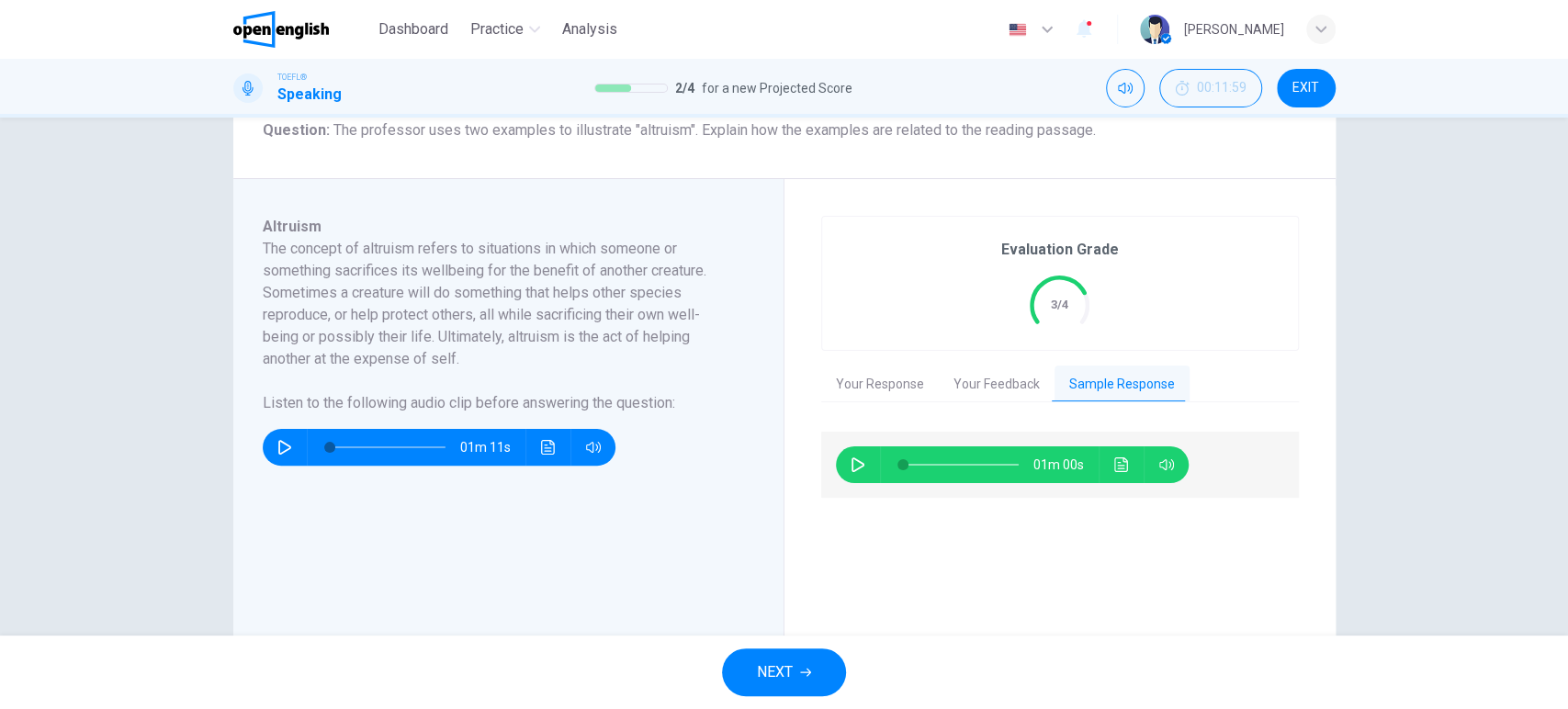
scroll to position [342, 0]
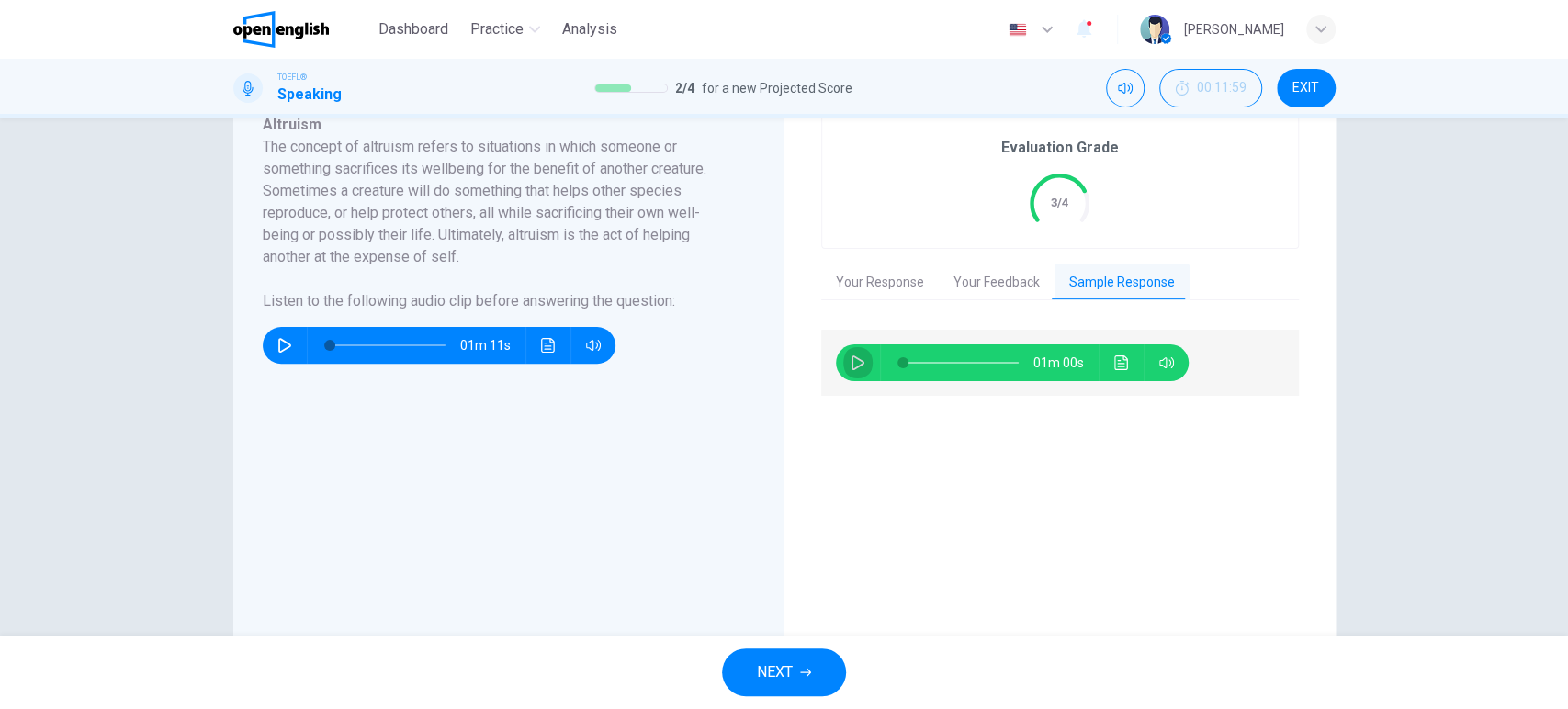
click at [852, 361] on icon "button" at bounding box center [858, 363] width 15 height 15
click at [1122, 367] on icon "Click to see the audio transcription" at bounding box center [1121, 363] width 14 height 15
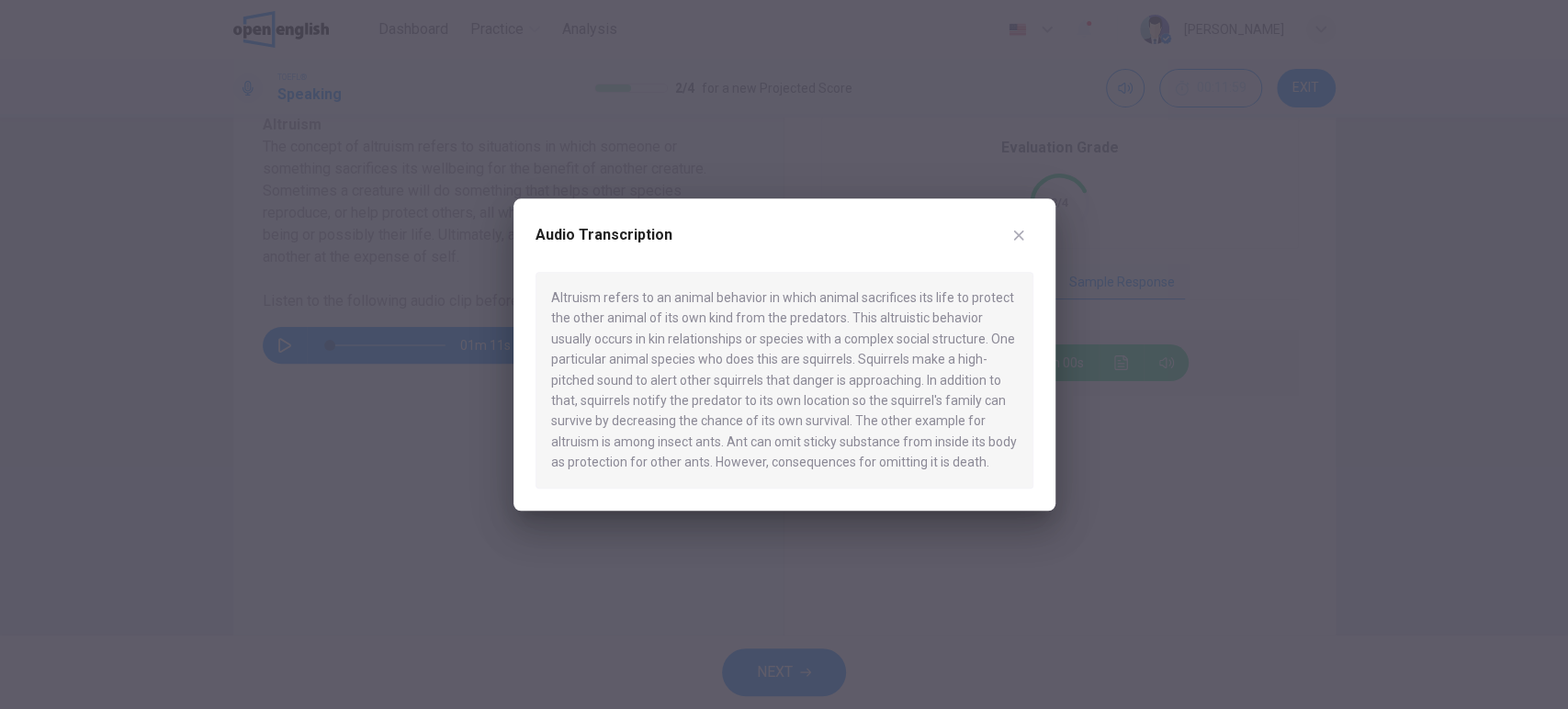
type input "*"
click at [1017, 236] on icon "button" at bounding box center [1018, 235] width 10 height 10
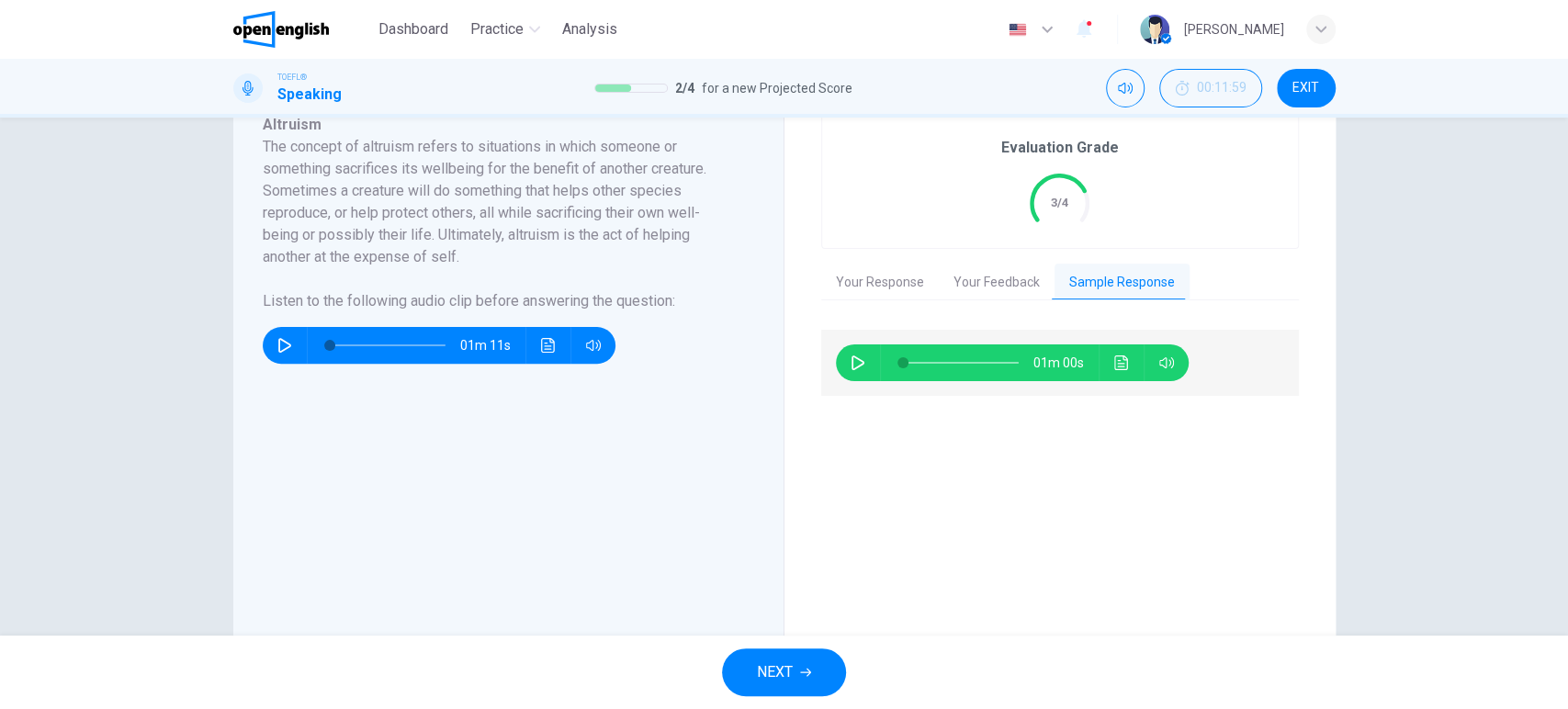
click at [794, 678] on button "NEXT" at bounding box center [784, 673] width 124 height 48
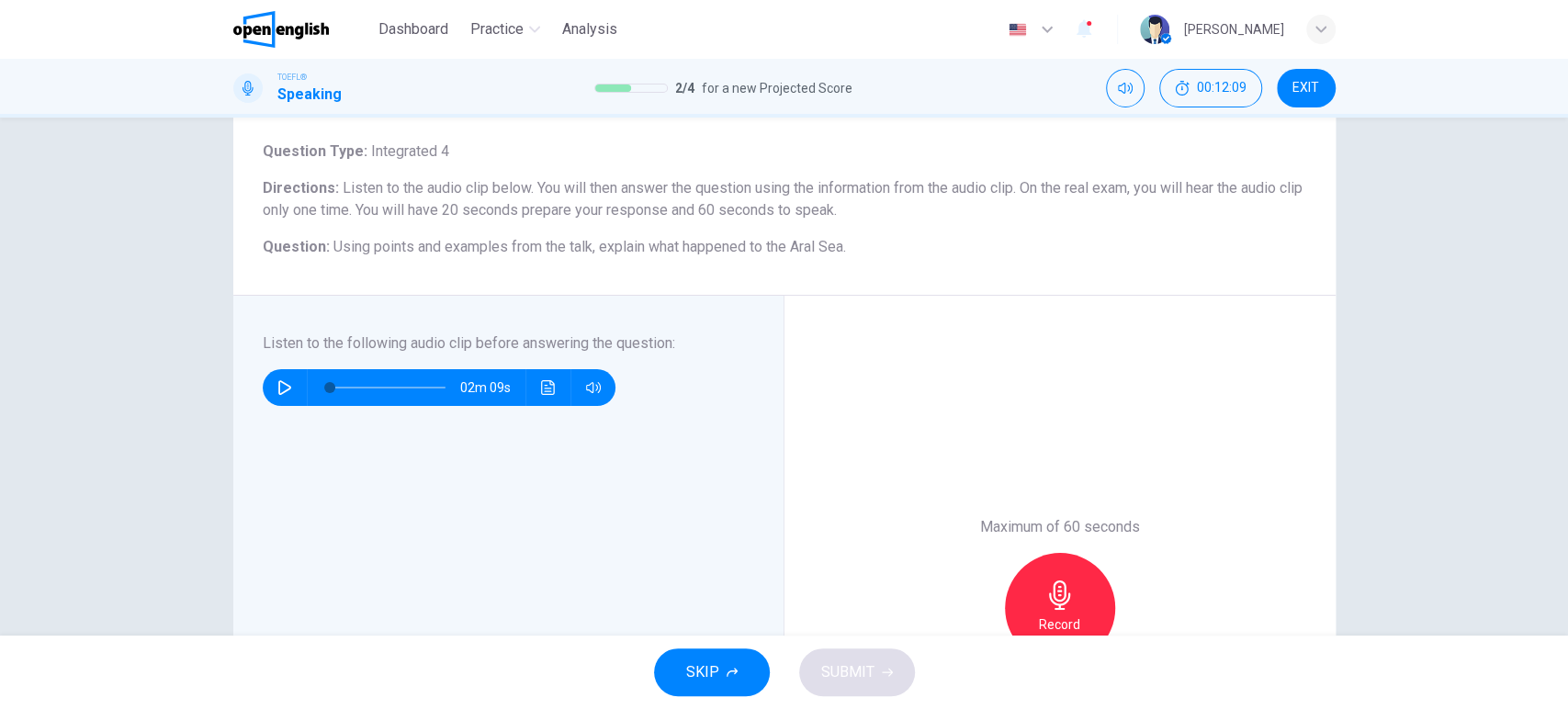
scroll to position [204, 0]
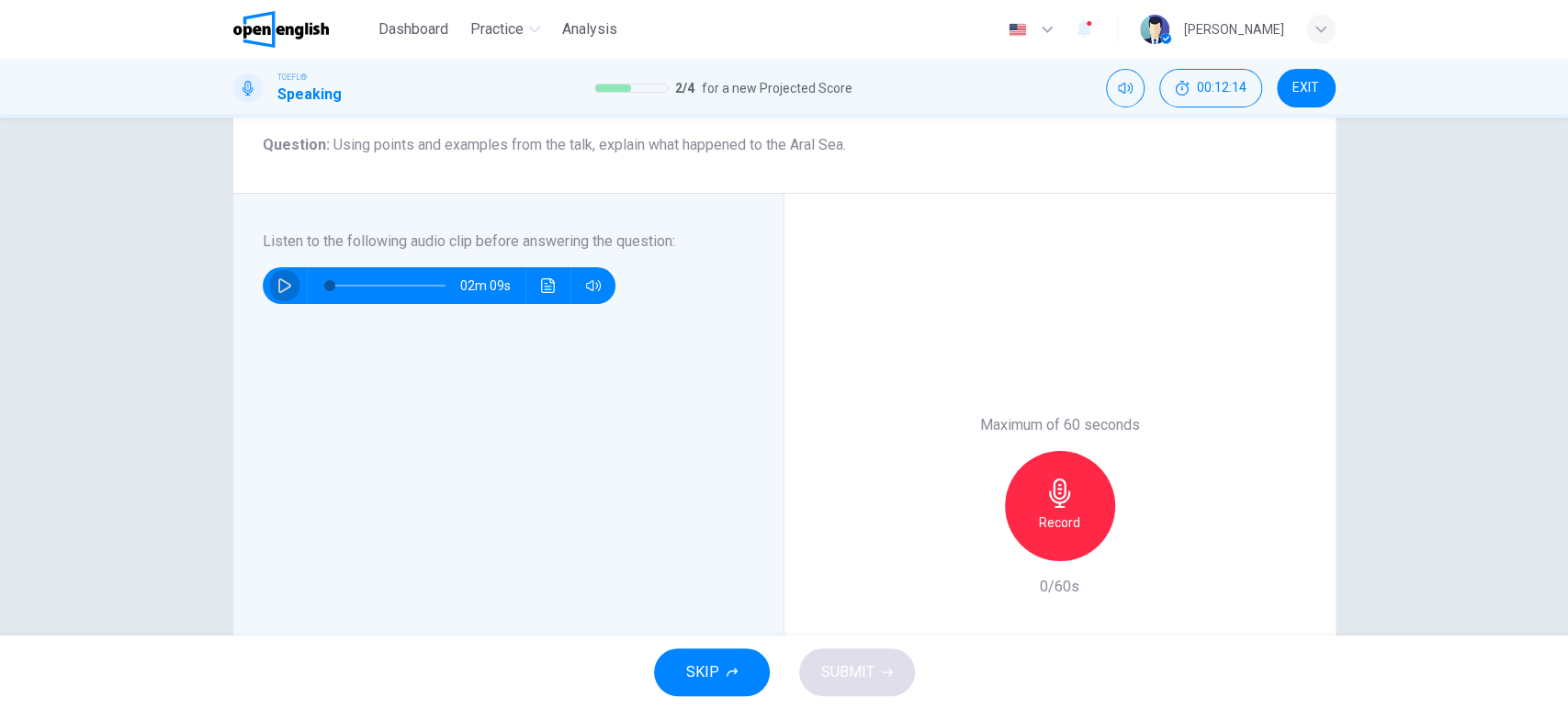
click at [282, 285] on icon "button" at bounding box center [285, 286] width 15 height 15
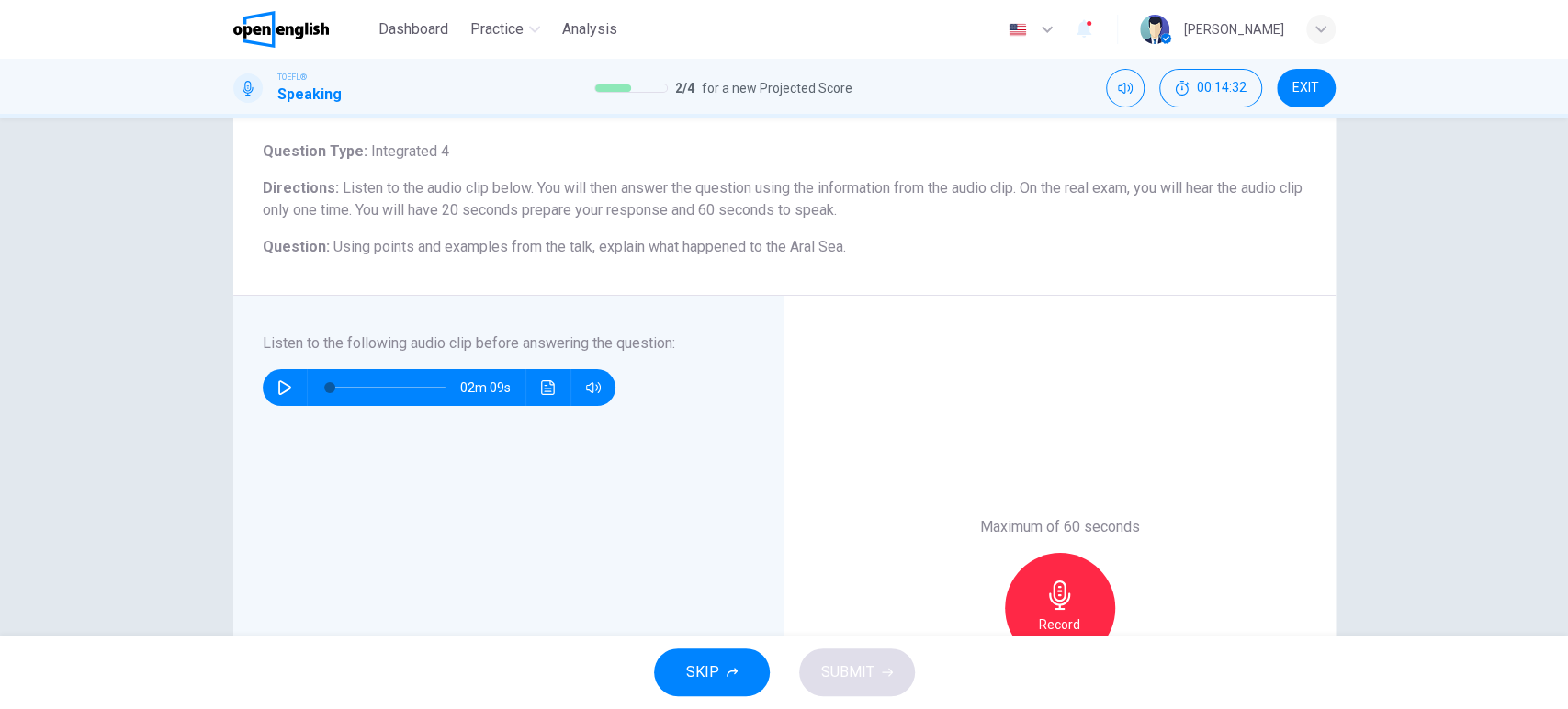
click at [283, 385] on icon "button" at bounding box center [285, 388] width 15 height 15
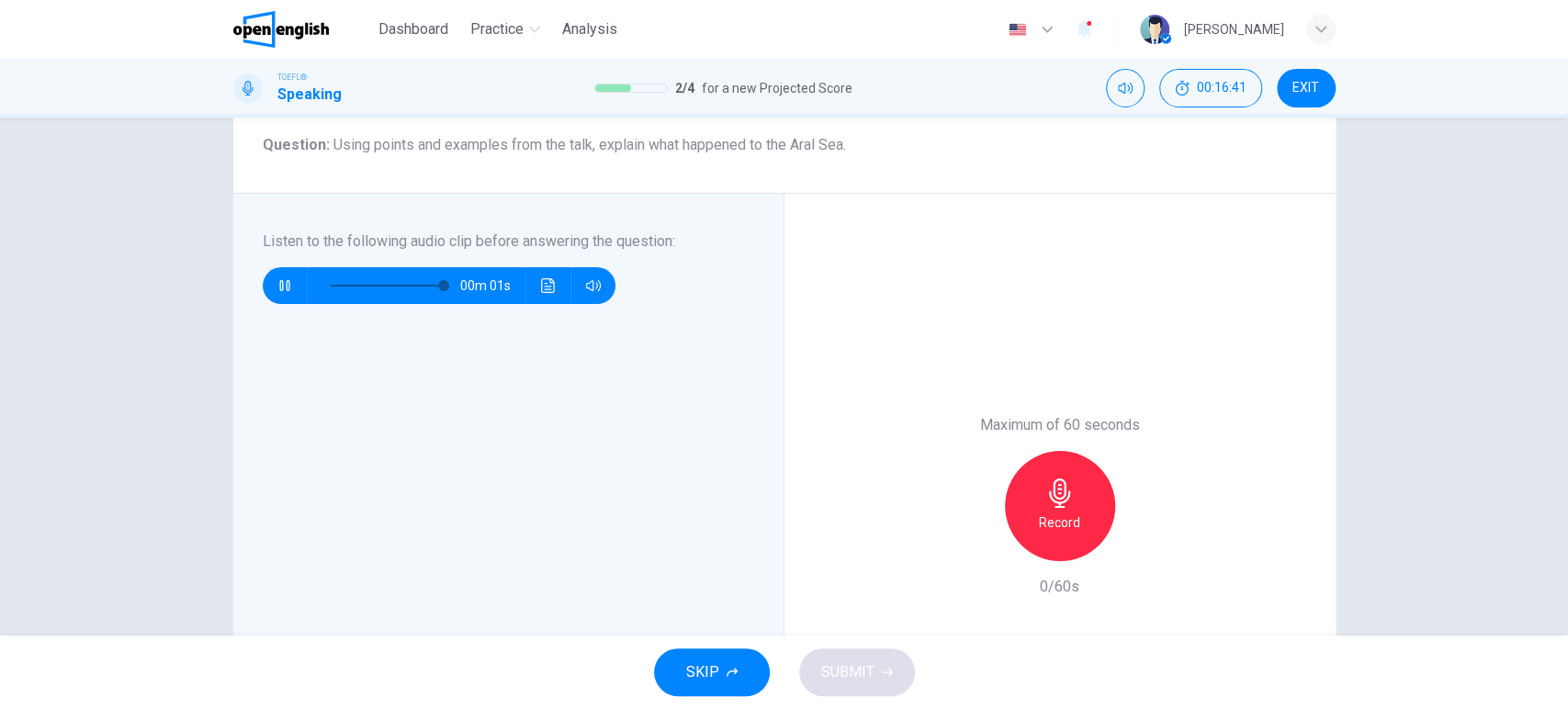
type input "*"
click at [1037, 504] on div "Record" at bounding box center [1060, 505] width 110 height 110
click at [1037, 492] on div "Stop" at bounding box center [1060, 505] width 110 height 110
click at [972, 542] on icon "button" at bounding box center [976, 547] width 11 height 11
click at [1062, 491] on icon "button" at bounding box center [1060, 493] width 21 height 30
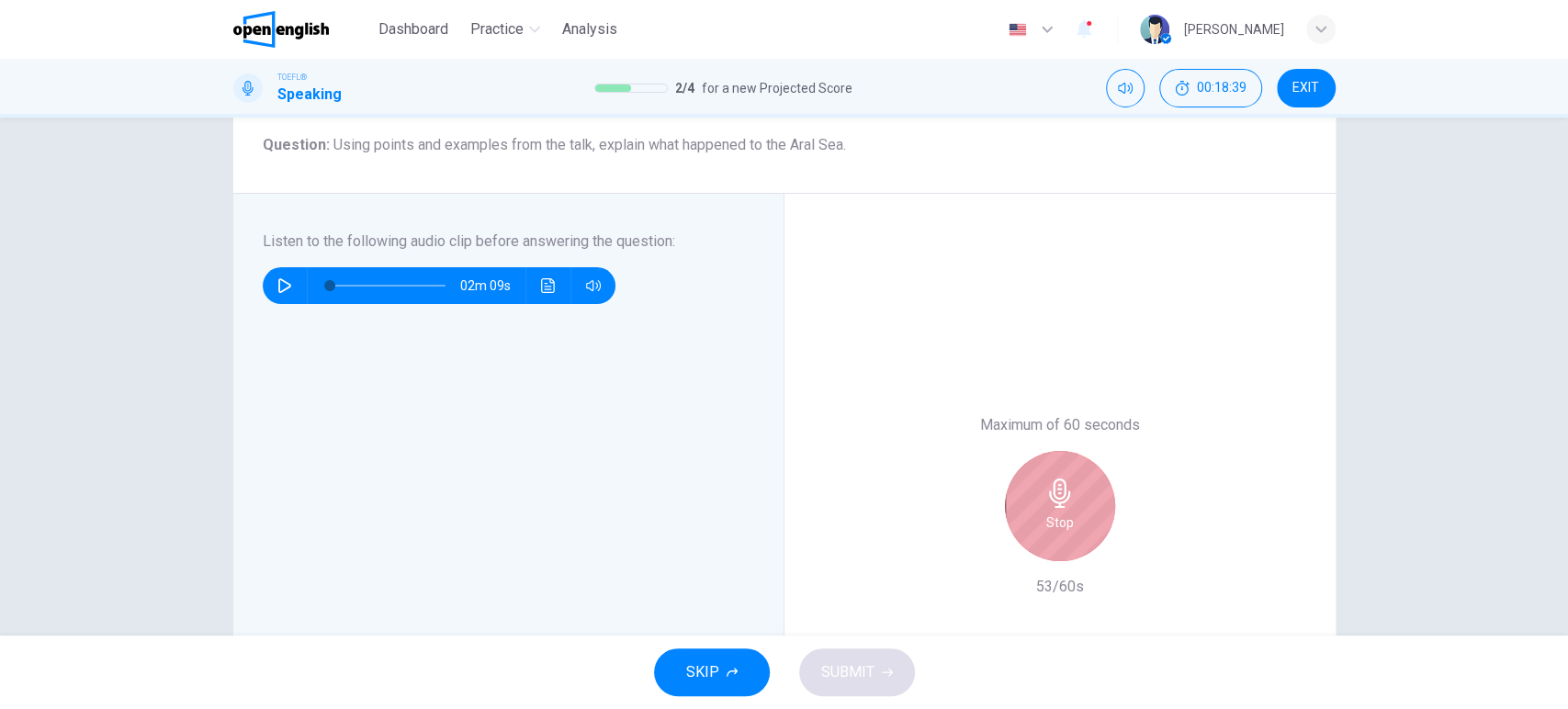
click at [1062, 491] on icon "button" at bounding box center [1060, 493] width 21 height 30
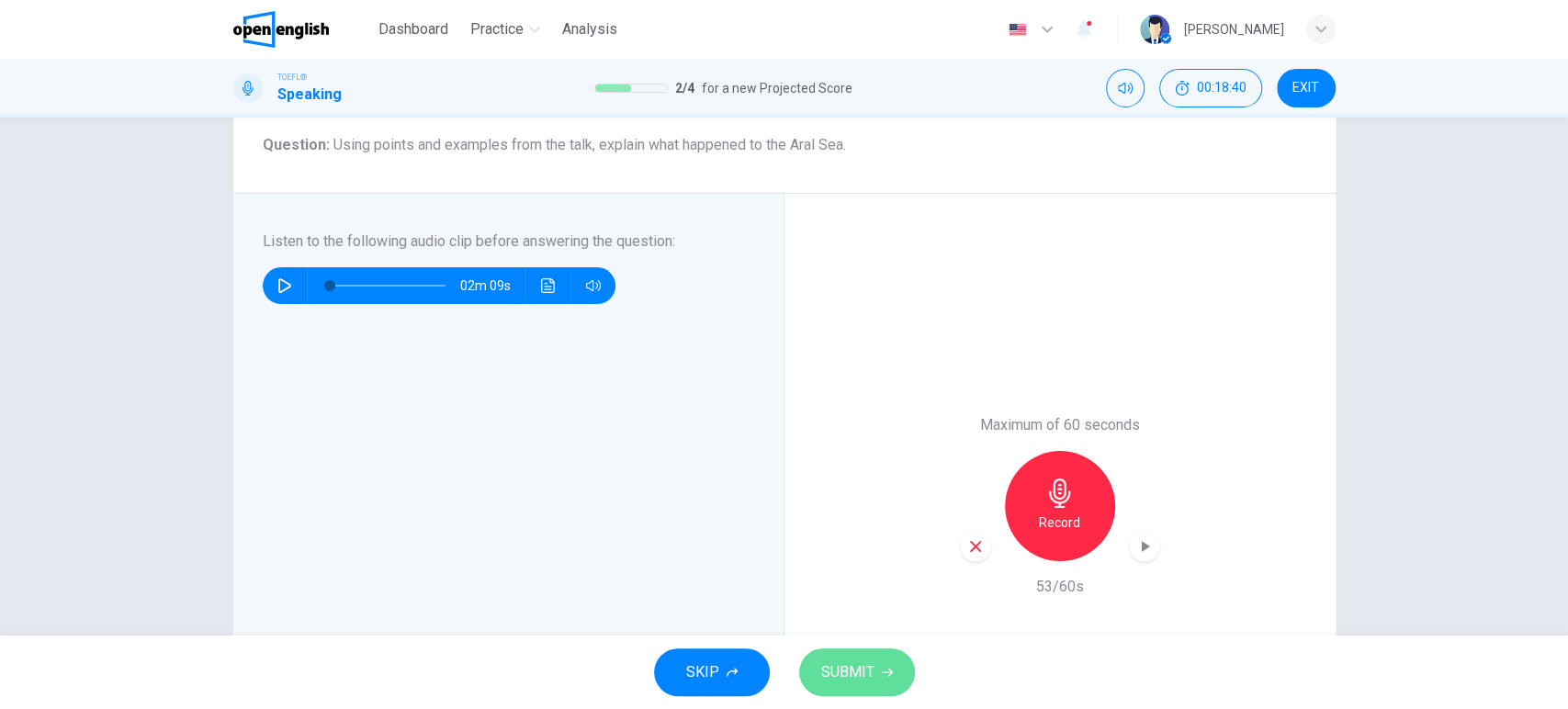
click at [856, 675] on span "SUBMIT" at bounding box center [848, 673] width 54 height 26
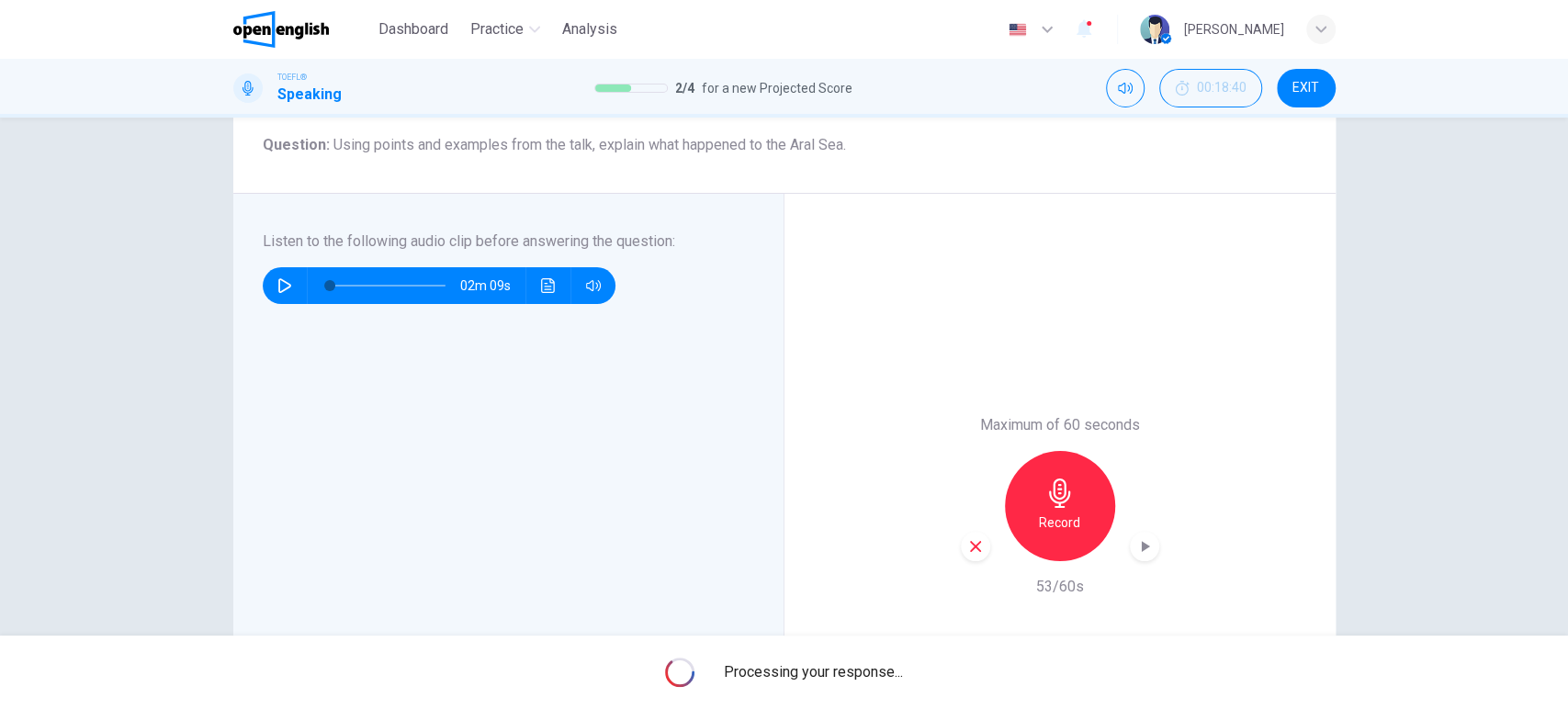
scroll to position [306, 0]
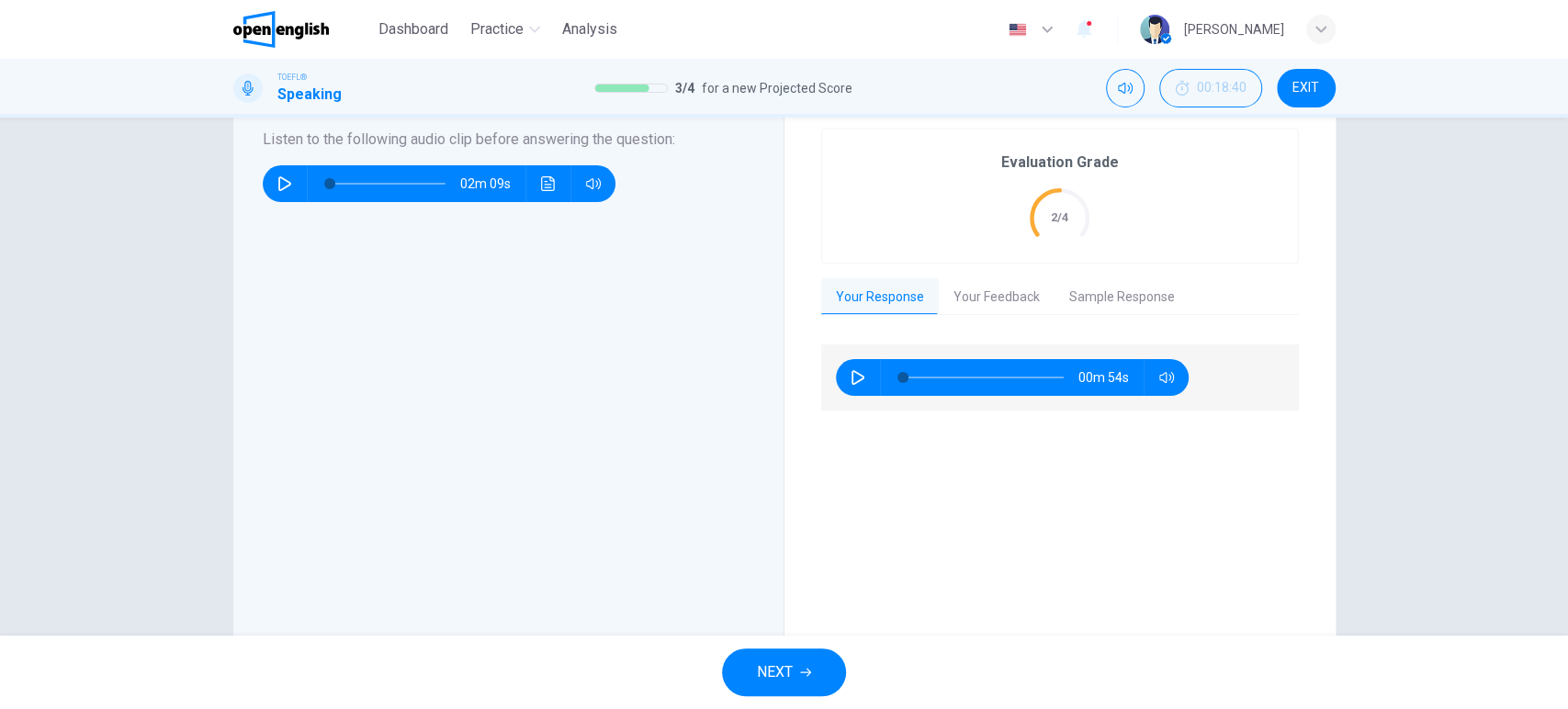
click at [1093, 302] on button "Sample Response" at bounding box center [1122, 298] width 135 height 39
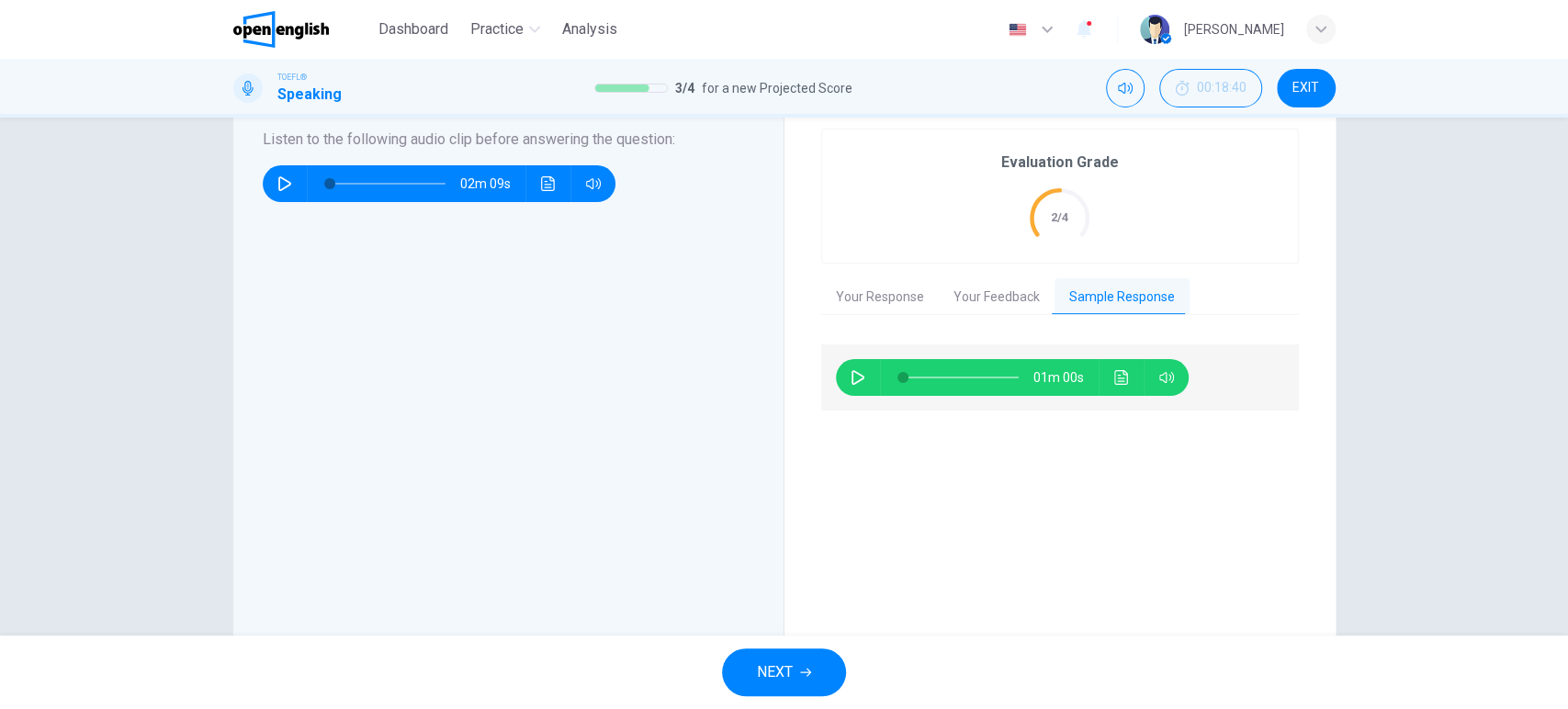
click at [857, 380] on icon "button" at bounding box center [858, 378] width 15 height 15
click at [1110, 367] on button "Click to see the audio transcription" at bounding box center [1122, 378] width 30 height 37
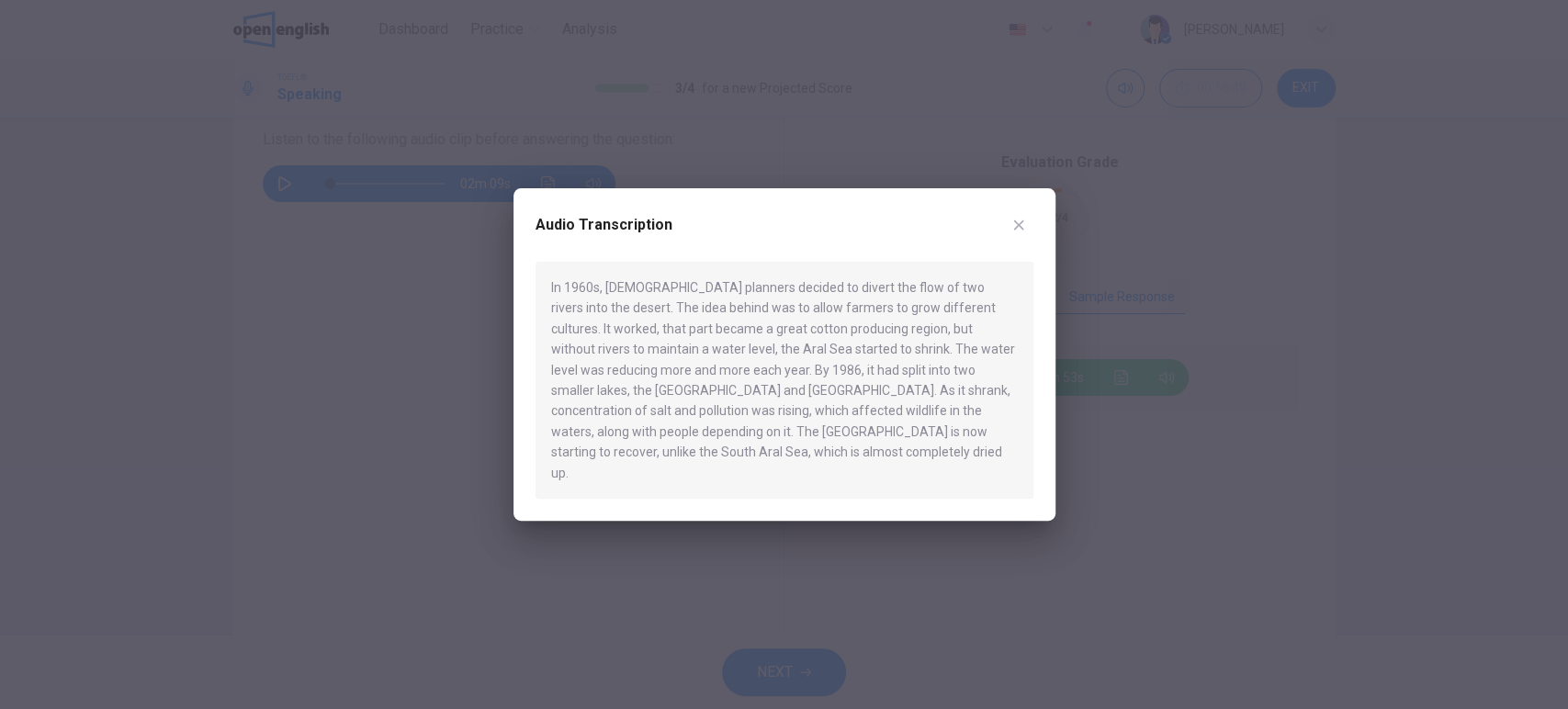
drag, startPoint x: 632, startPoint y: 300, endPoint x: 871, endPoint y: 303, distance: 239.0
click at [871, 303] on div "In 1960s, [DEMOGRAPHIC_DATA] planners decided to divert the flow of two rivers …" at bounding box center [785, 380] width 498 height 237
type input "*"
click at [1027, 240] on button "button" at bounding box center [1019, 225] width 30 height 30
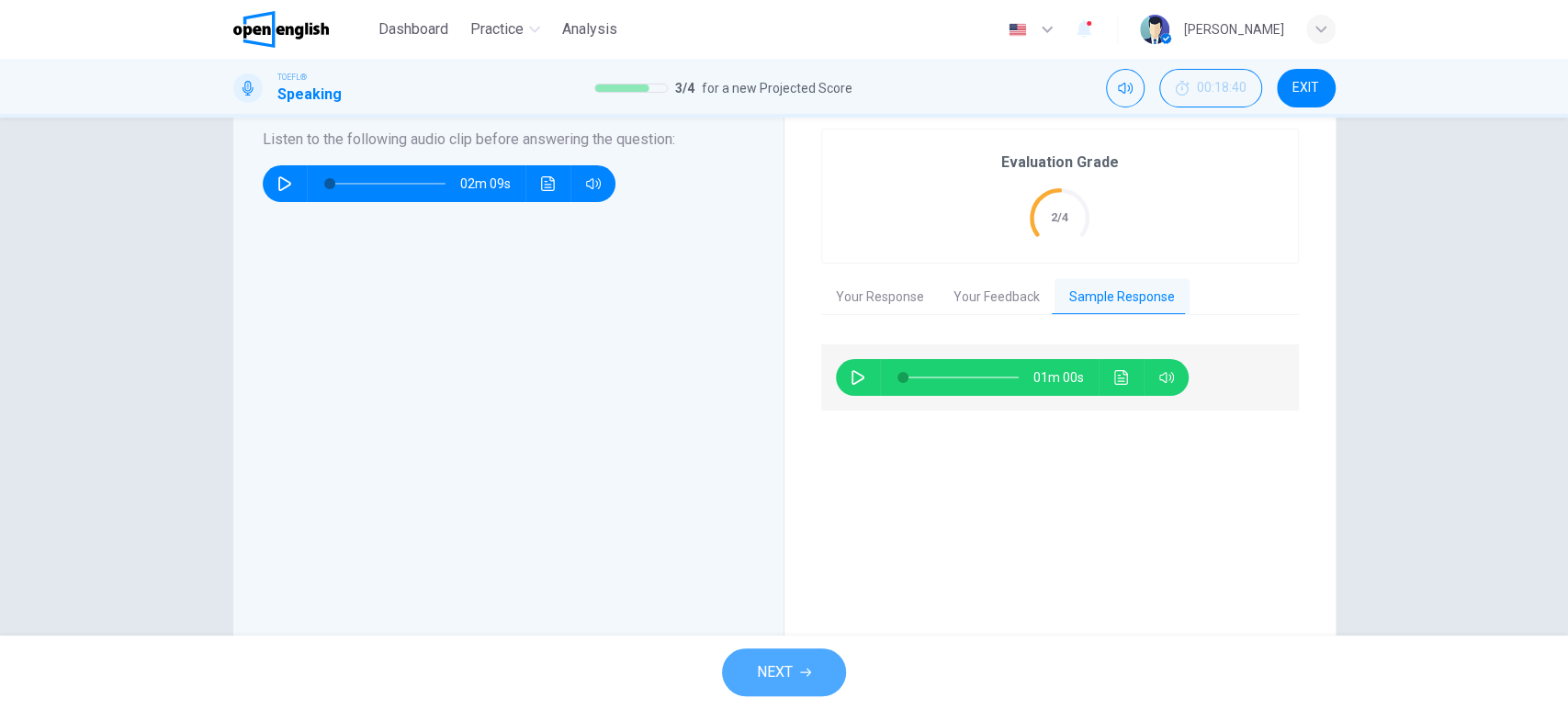
click at [787, 673] on span "NEXT" at bounding box center [775, 673] width 36 height 26
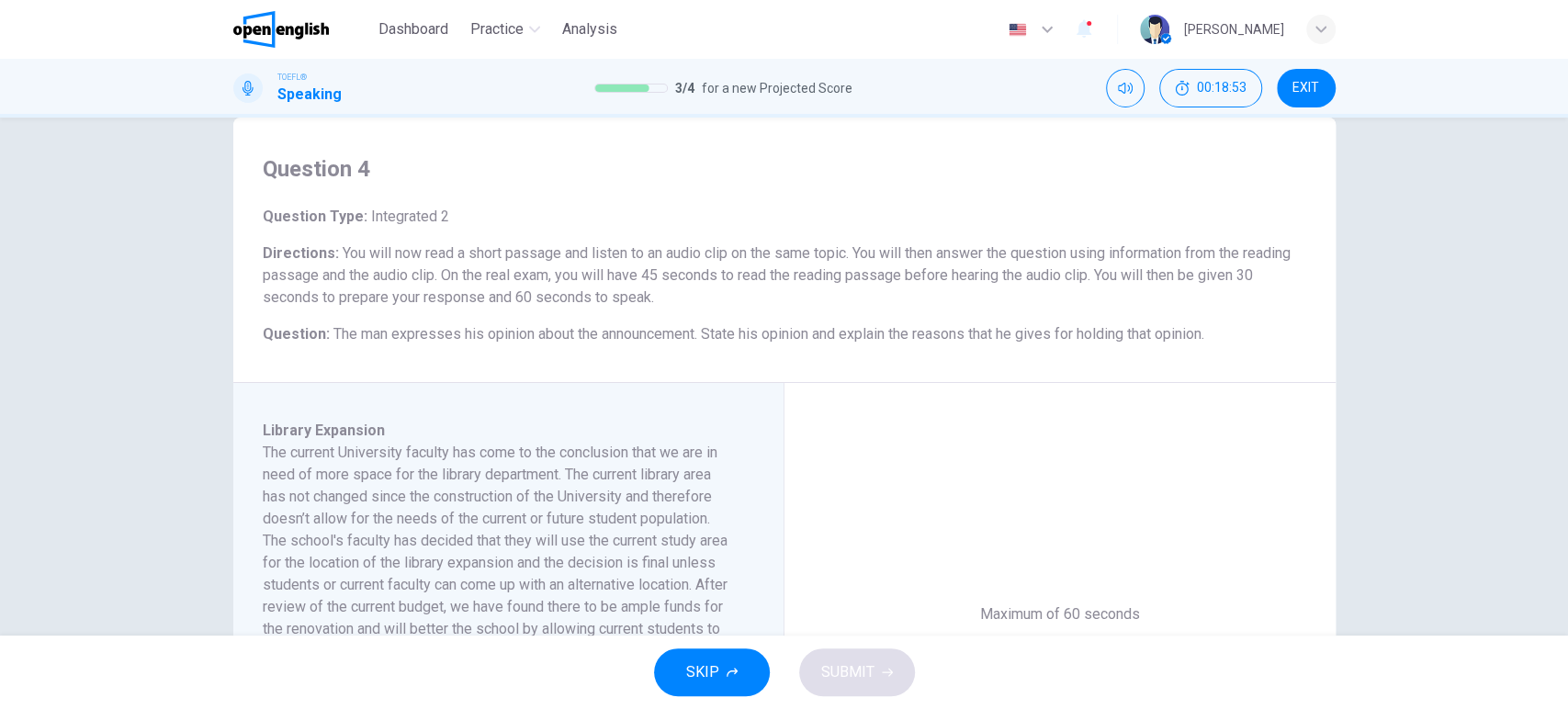
scroll to position [241, 0]
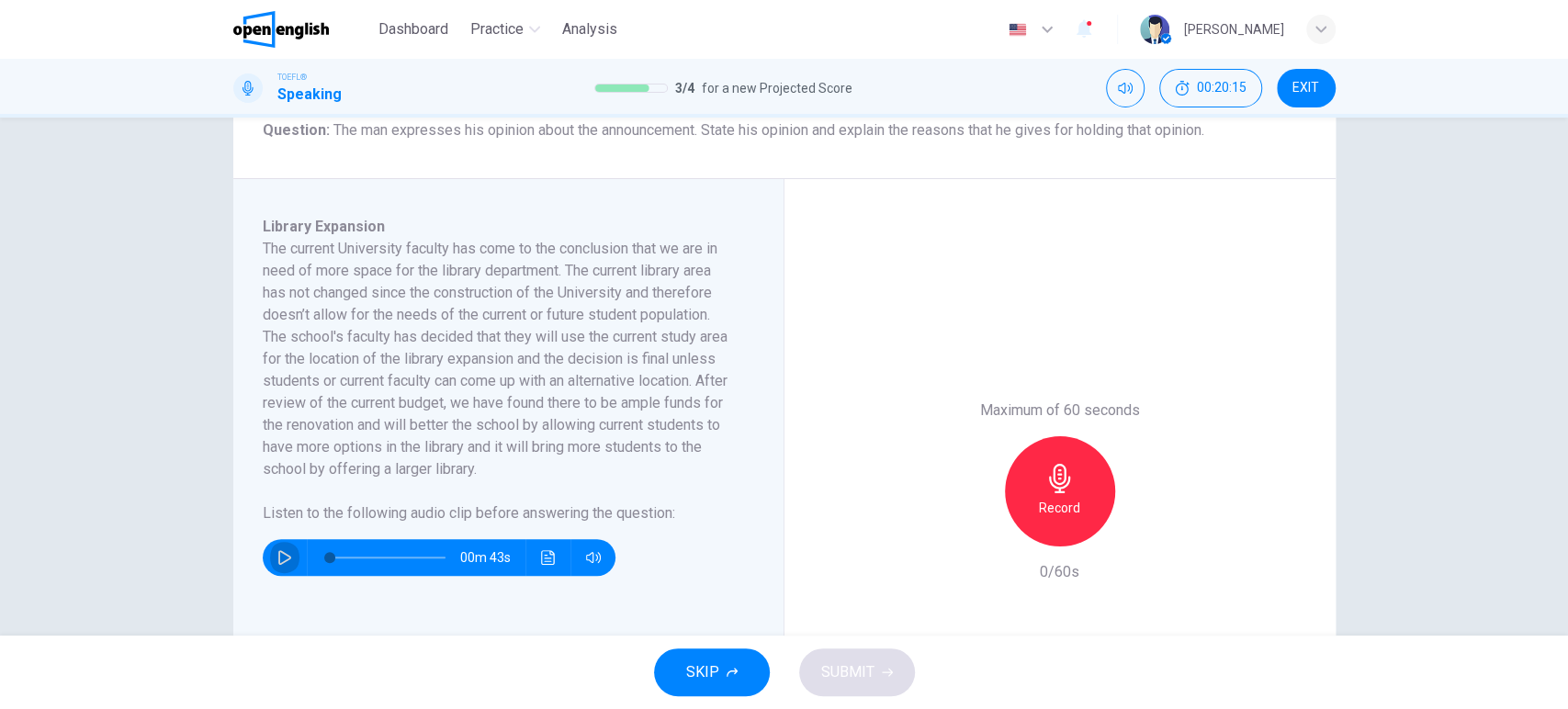
click at [280, 554] on icon "button" at bounding box center [285, 558] width 13 height 15
drag, startPoint x: 345, startPoint y: 561, endPoint x: 309, endPoint y: 561, distance: 36.0
click at [324, 561] on span at bounding box center [330, 558] width 11 height 11
click at [280, 557] on icon "button" at bounding box center [285, 558] width 15 height 15
click at [280, 556] on icon "button" at bounding box center [285, 558] width 15 height 15
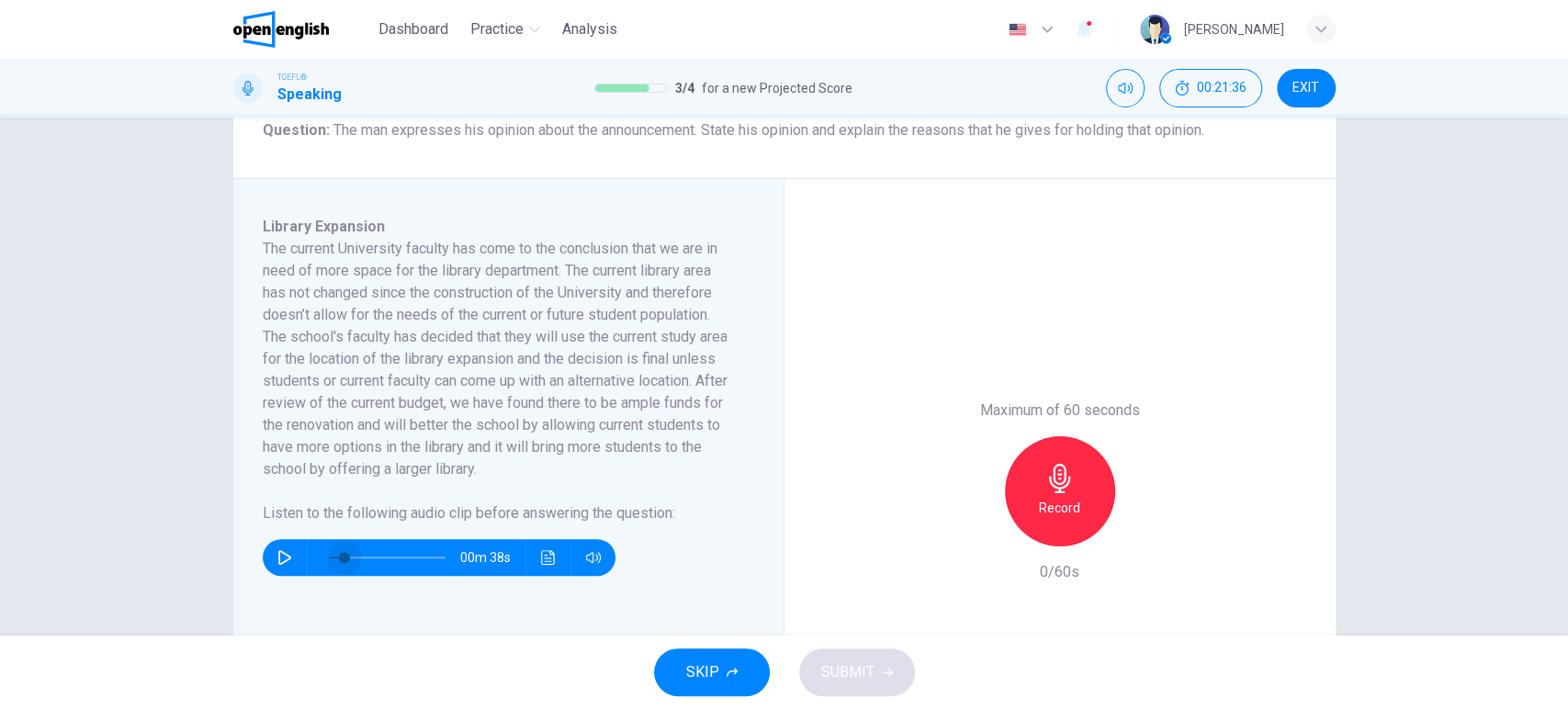
click at [339, 558] on span at bounding box center [344, 558] width 11 height 11
click at [278, 554] on icon "button" at bounding box center [285, 558] width 15 height 15
drag, startPoint x: 529, startPoint y: 335, endPoint x: 720, endPoint y: 335, distance: 191.0
click at [720, 335] on h6 "The current University faculty has come to the conclusion that we are in need o…" at bounding box center [497, 359] width 469 height 243
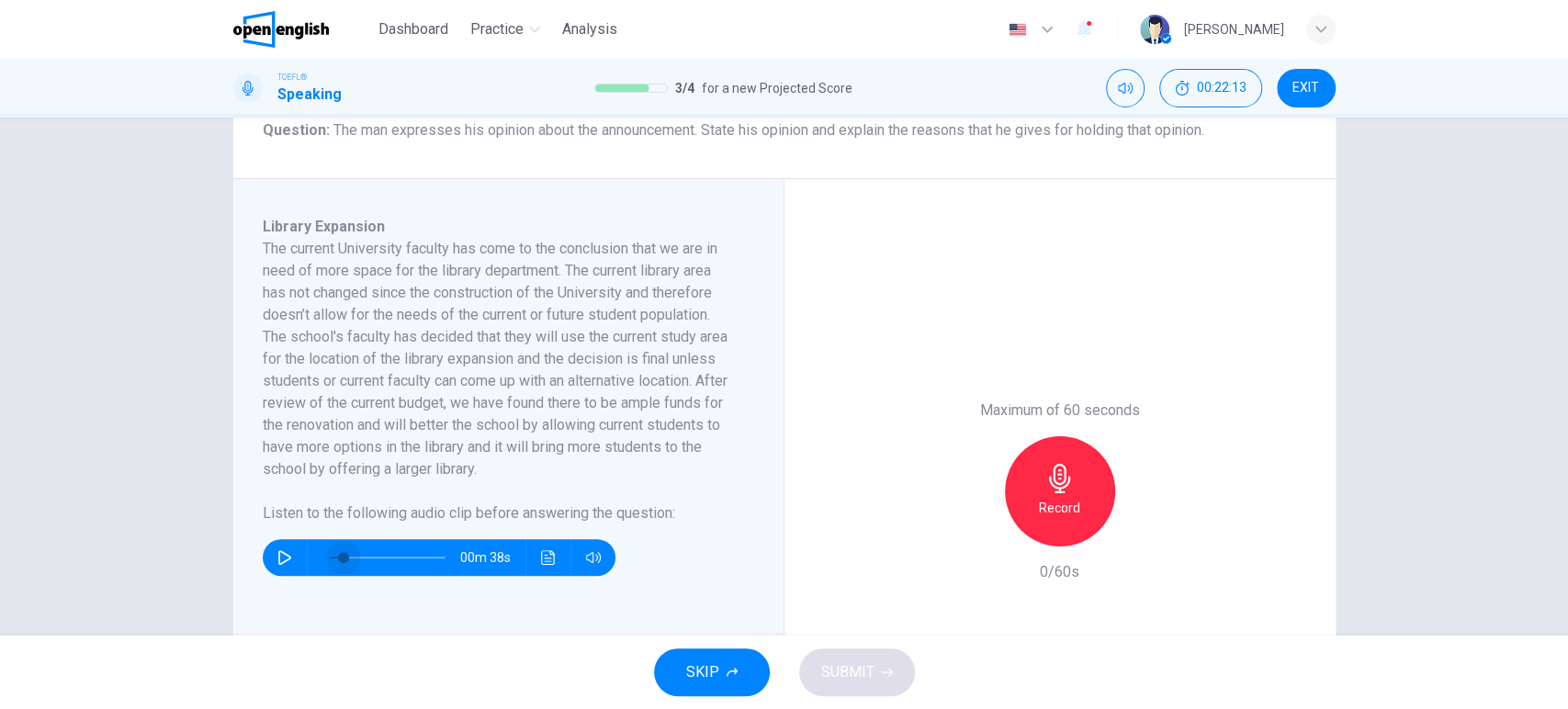
drag, startPoint x: 348, startPoint y: 550, endPoint x: 318, endPoint y: 551, distance: 30.0
click at [338, 553] on span at bounding box center [343, 558] width 11 height 11
click at [280, 551] on icon "button" at bounding box center [285, 558] width 15 height 15
click at [285, 542] on button "button" at bounding box center [285, 558] width 30 height 37
click at [284, 546] on button "button" at bounding box center [285, 558] width 30 height 37
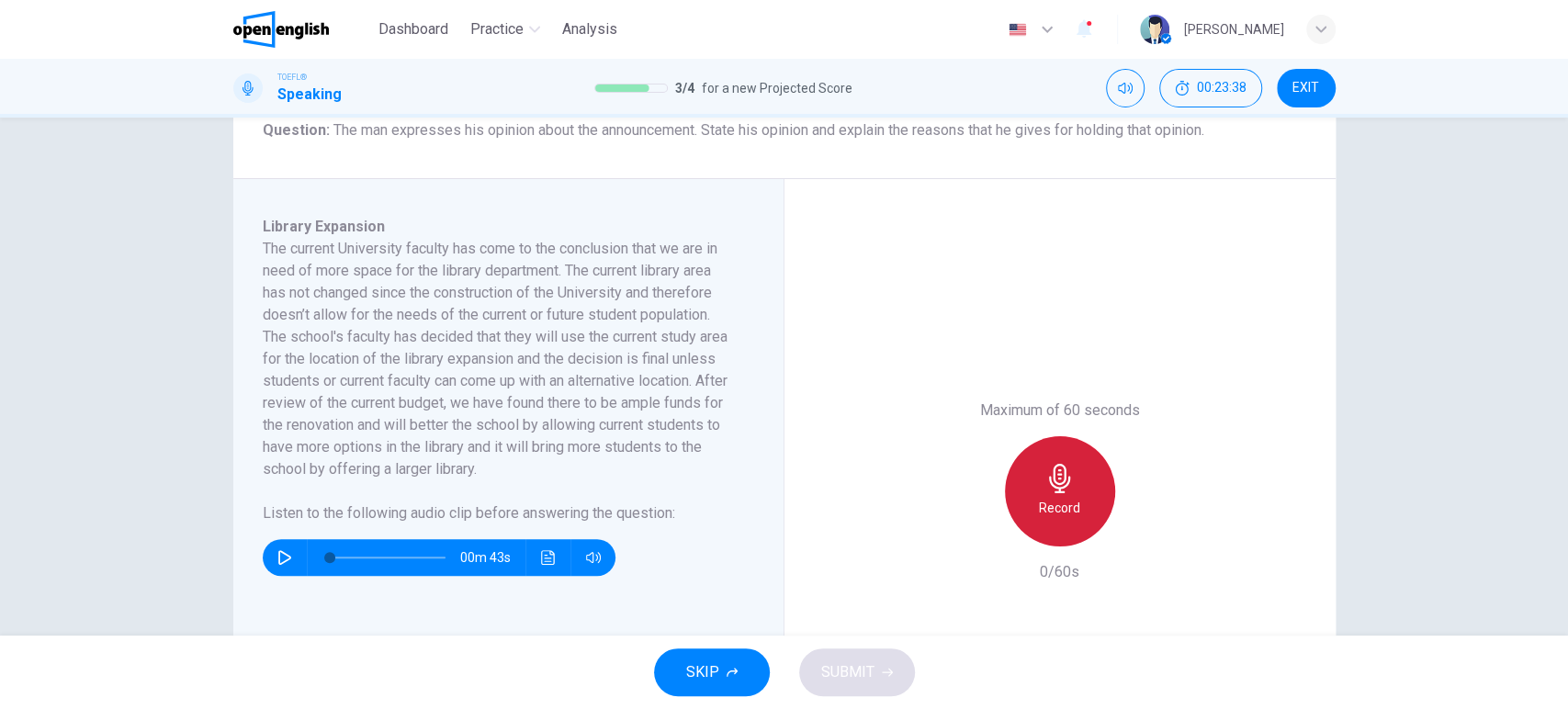
click at [1062, 479] on icon "button" at bounding box center [1060, 479] width 21 height 30
click at [1057, 503] on h6 "Stop" at bounding box center [1061, 508] width 28 height 22
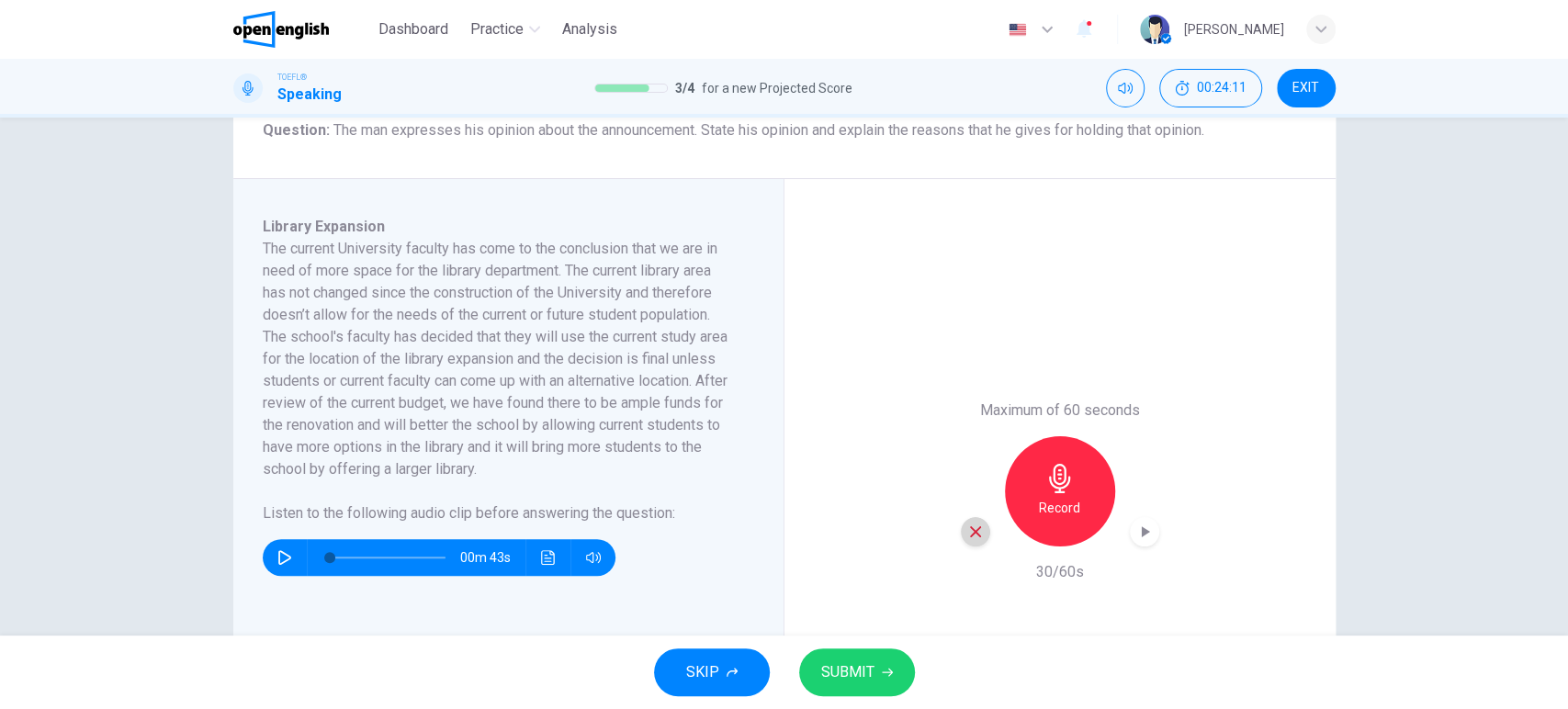
click at [961, 541] on div "button" at bounding box center [976, 532] width 30 height 30
click at [281, 554] on icon "button" at bounding box center [285, 558] width 13 height 15
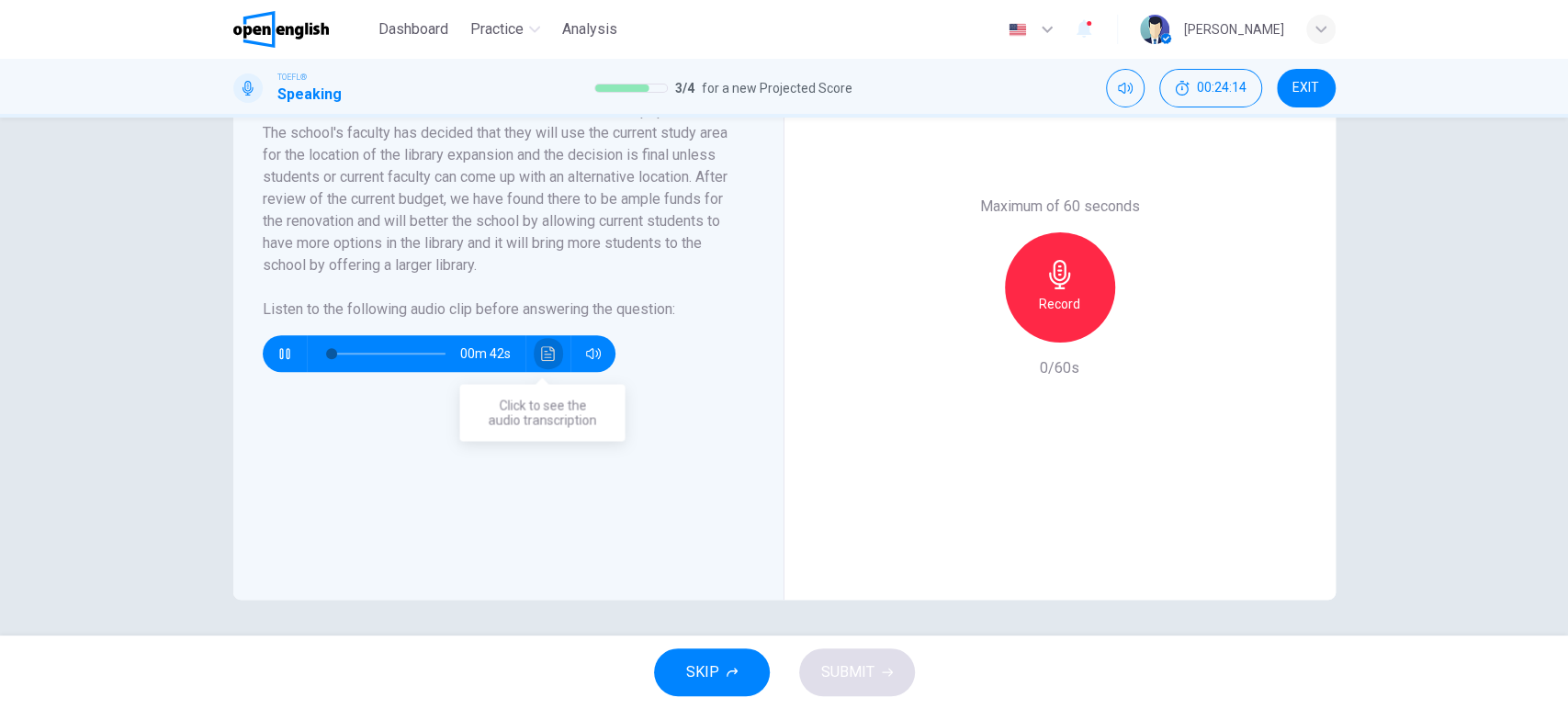
click at [534, 358] on button "Click to see the audio transcription" at bounding box center [549, 354] width 30 height 37
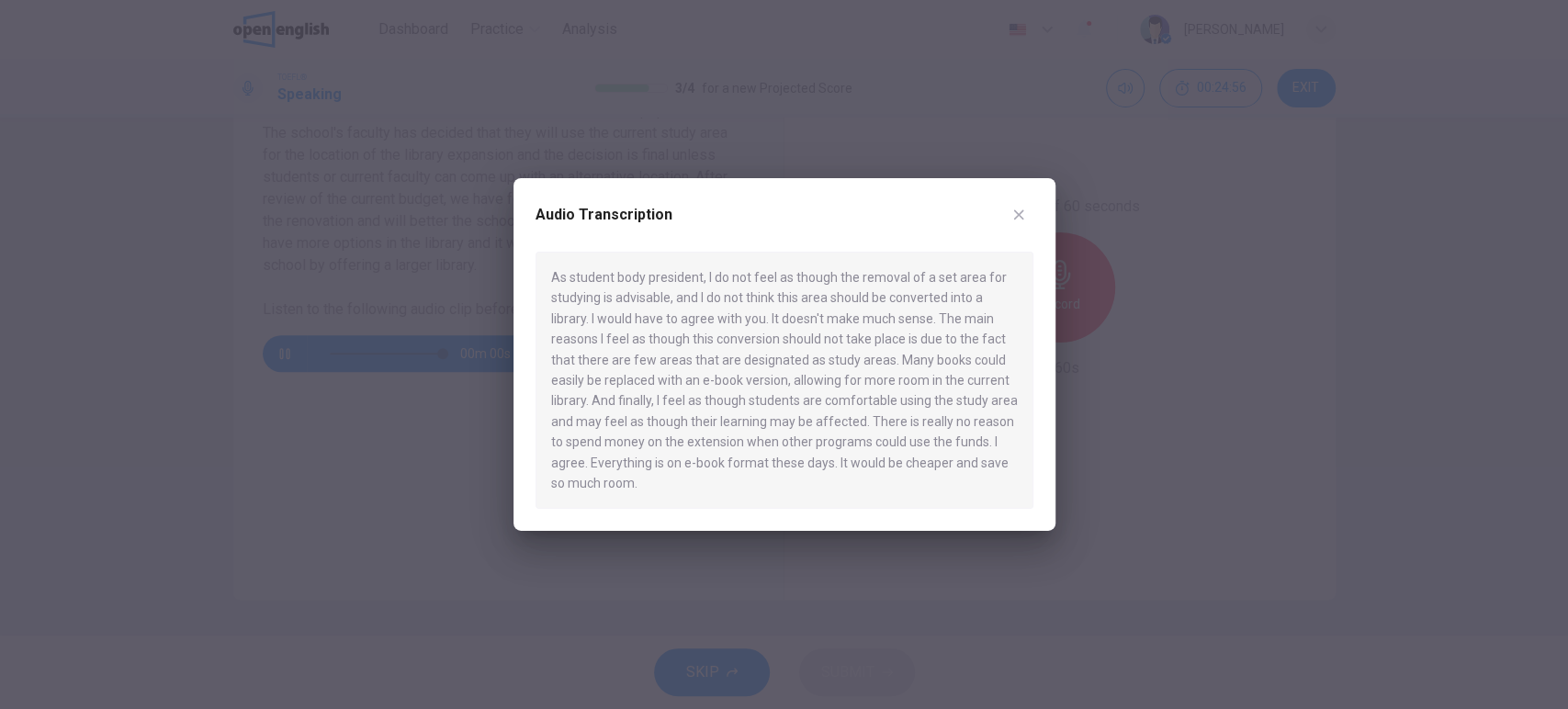
click at [1020, 221] on icon "button" at bounding box center [1019, 215] width 15 height 15
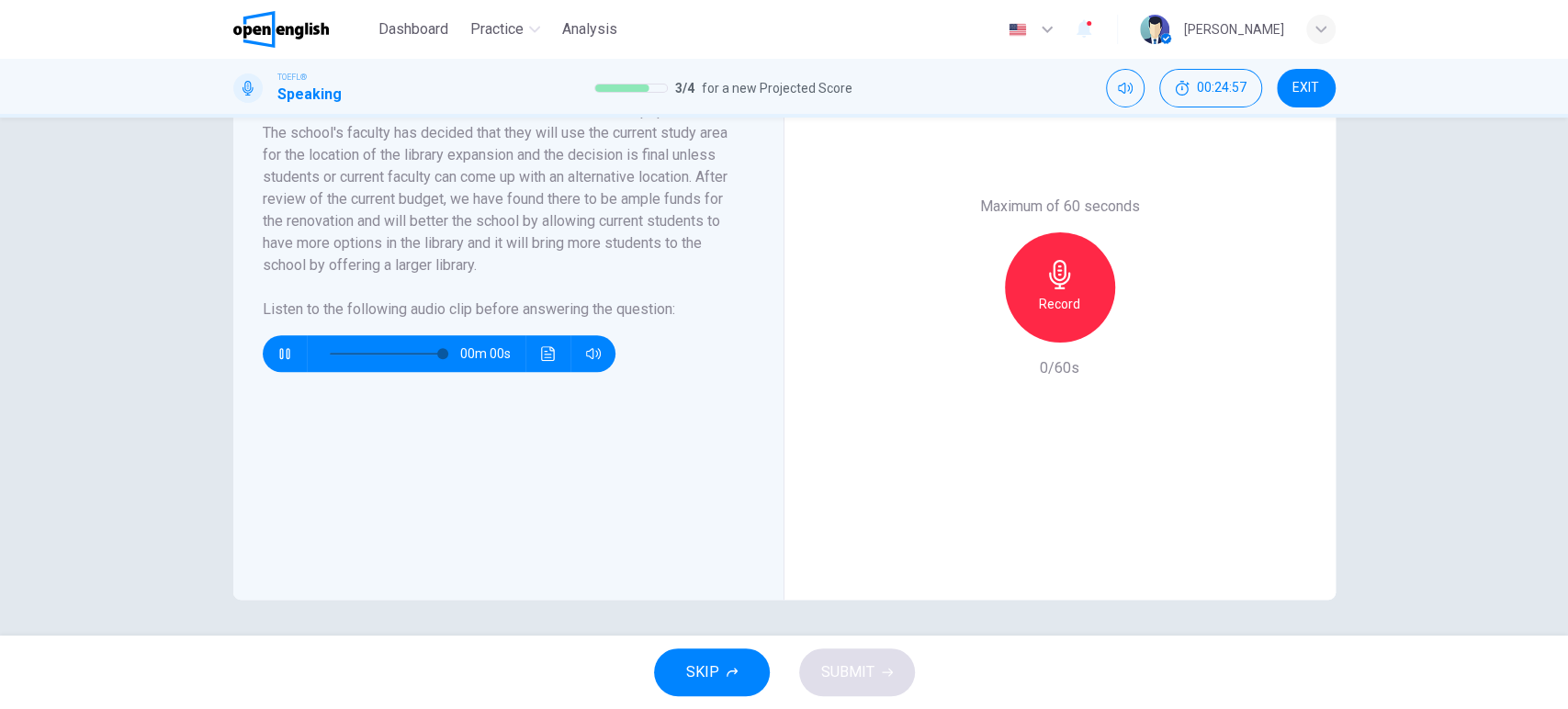
type input "*"
click at [1049, 288] on icon "button" at bounding box center [1061, 275] width 30 height 30
click at [1050, 287] on icon "button" at bounding box center [1060, 275] width 21 height 30
click at [876, 668] on button "SUBMIT" at bounding box center [857, 673] width 116 height 48
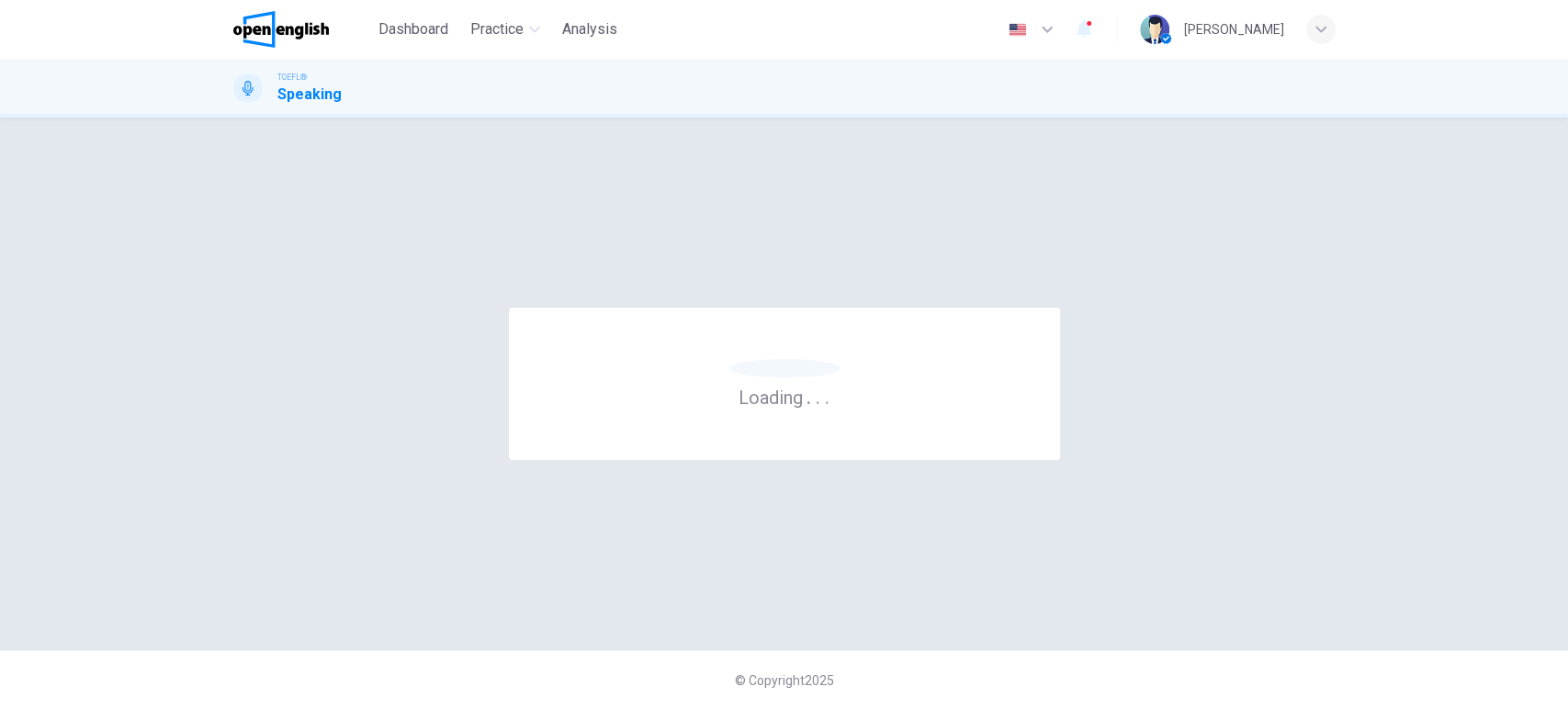
scroll to position [0, 0]
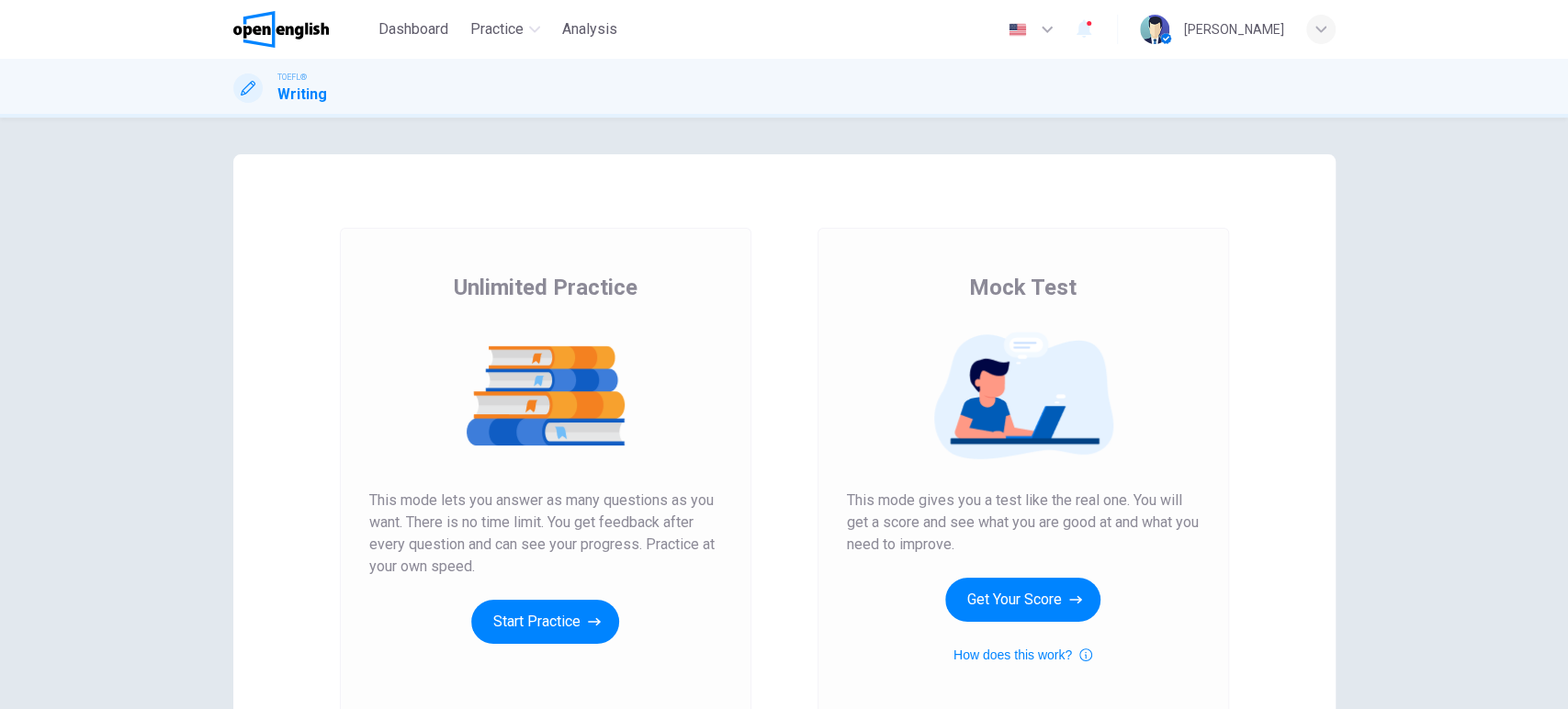
scroll to position [179, 0]
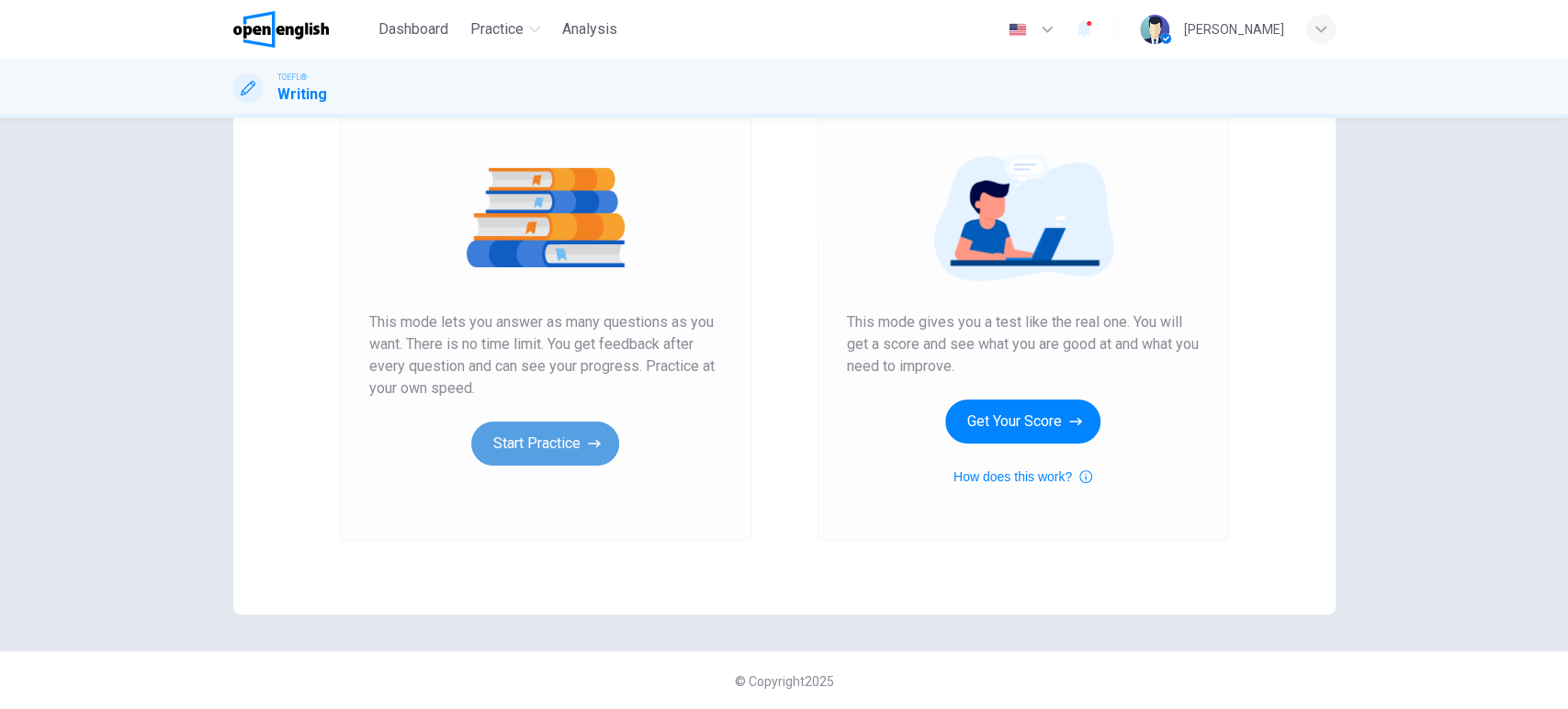
click at [545, 441] on button "Start Practice" at bounding box center [545, 444] width 148 height 44
